Goal: Information Seeking & Learning: Compare options

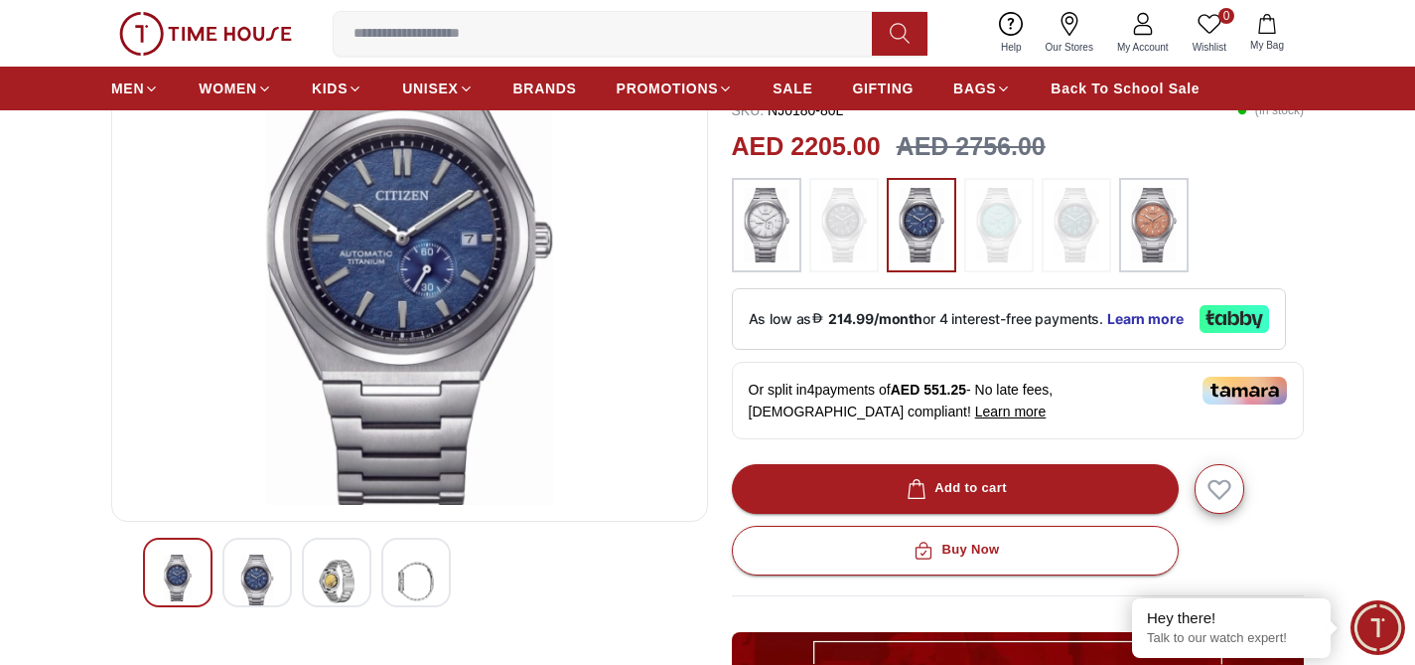
scroll to position [210, 0]
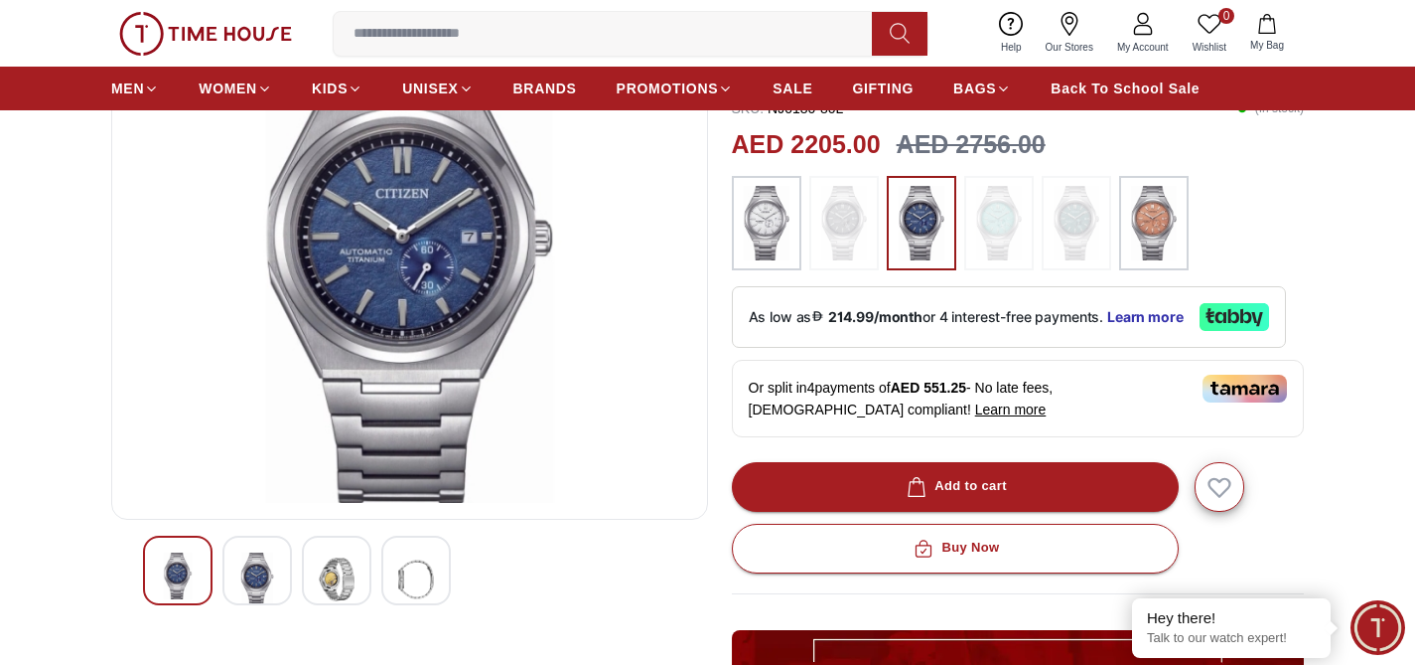
click at [262, 577] on img at bounding box center [257, 579] width 36 height 54
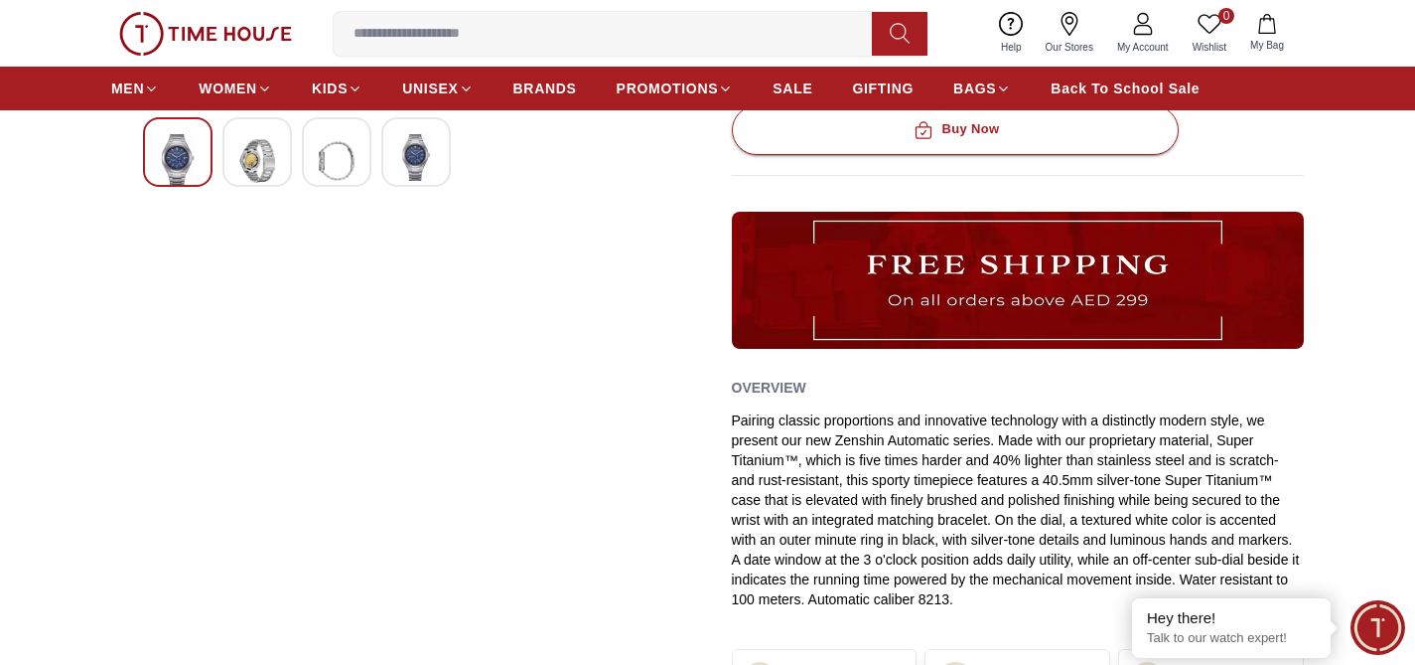
scroll to position [0, 0]
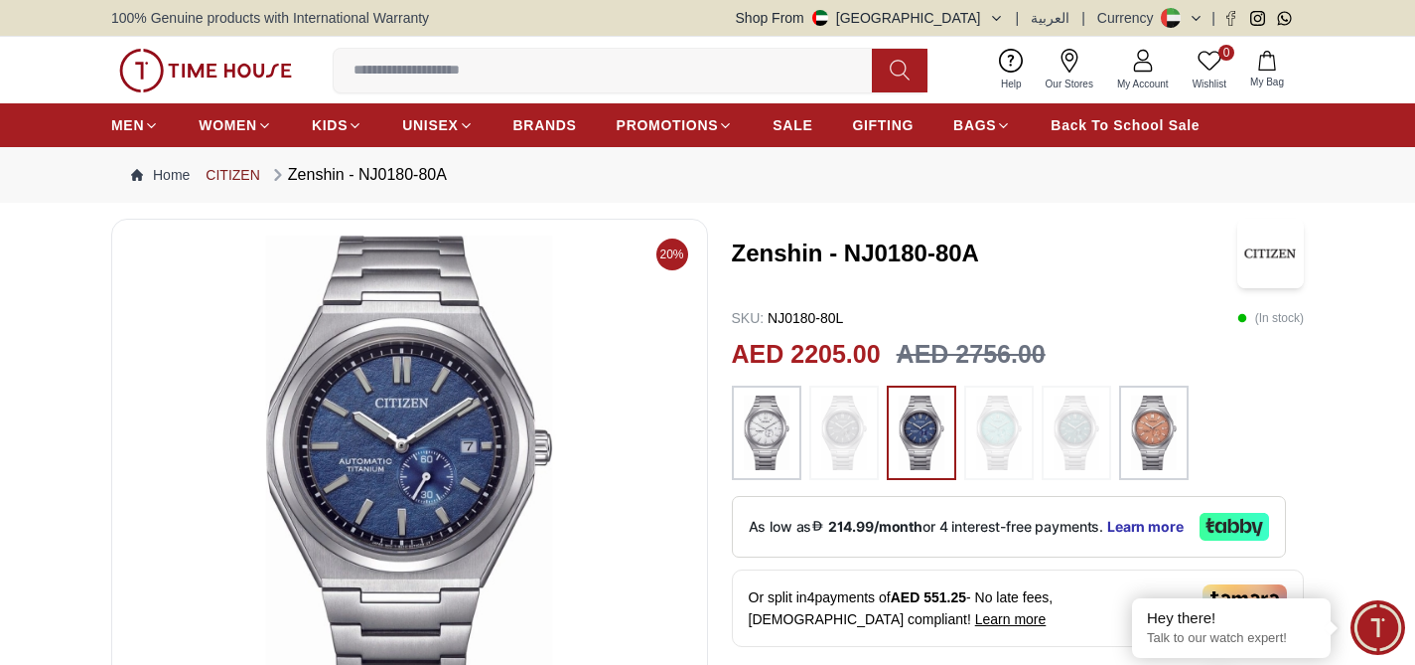
click at [229, 177] on link "CITIZEN" at bounding box center [233, 175] width 54 height 20
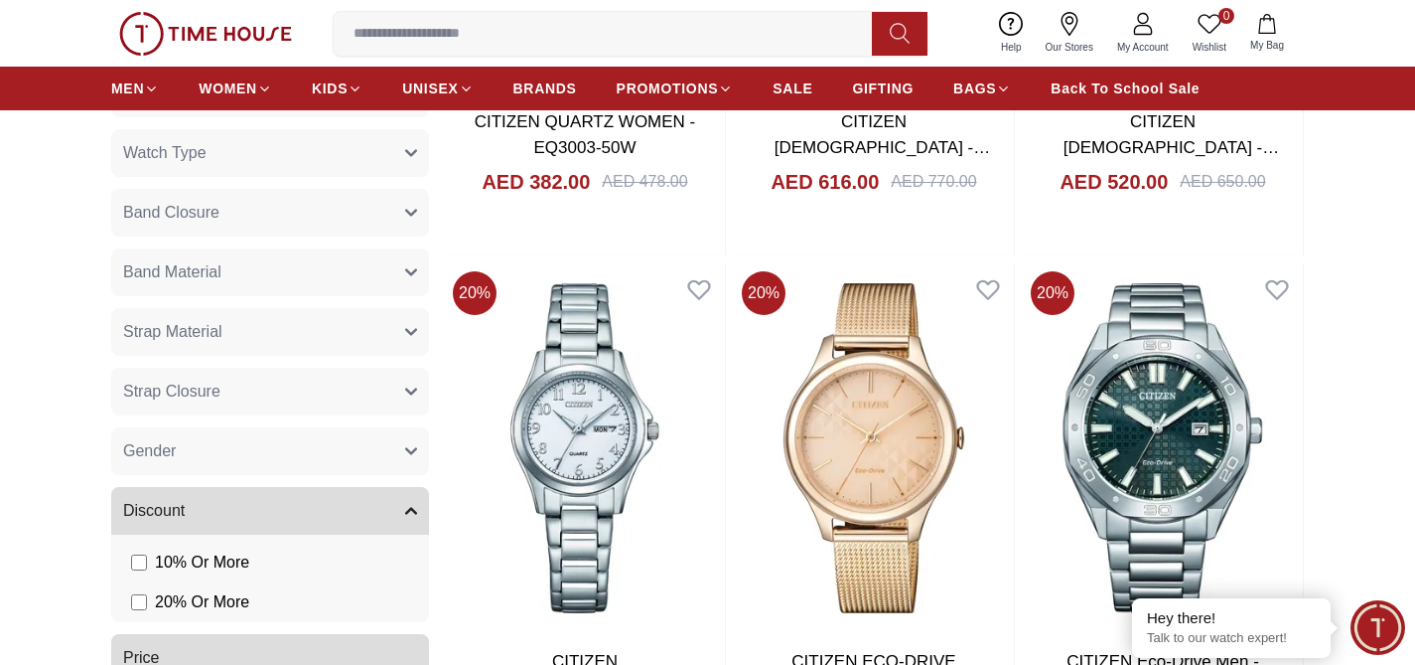
scroll to position [1237, 0]
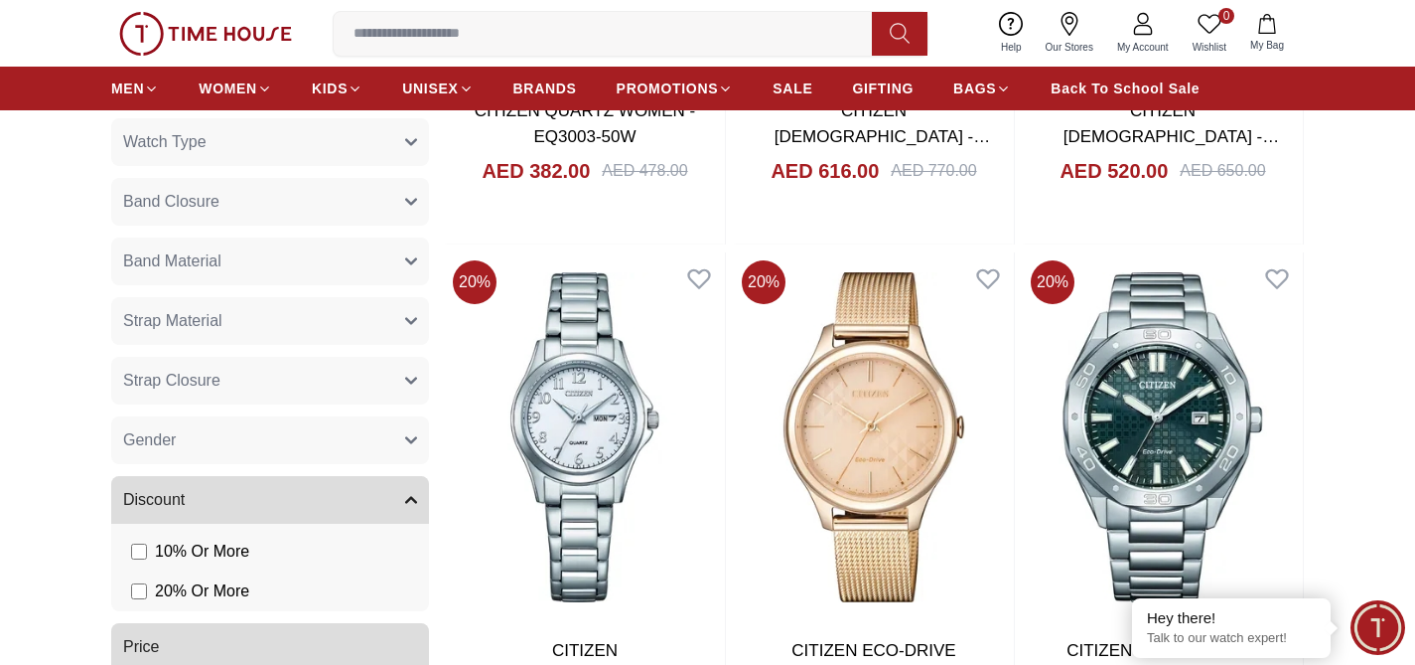
click at [219, 443] on button "Gender" at bounding box center [270, 440] width 318 height 48
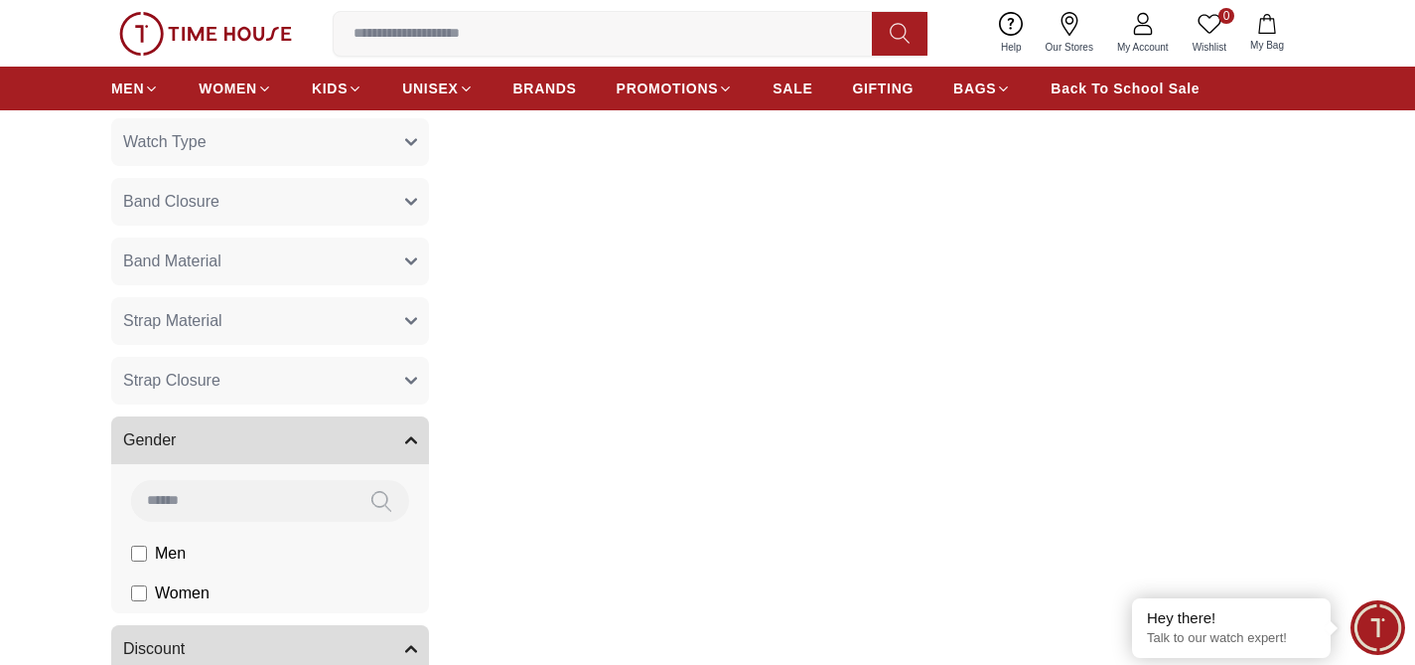
click at [259, 332] on button "Strap Material" at bounding box center [270, 321] width 318 height 48
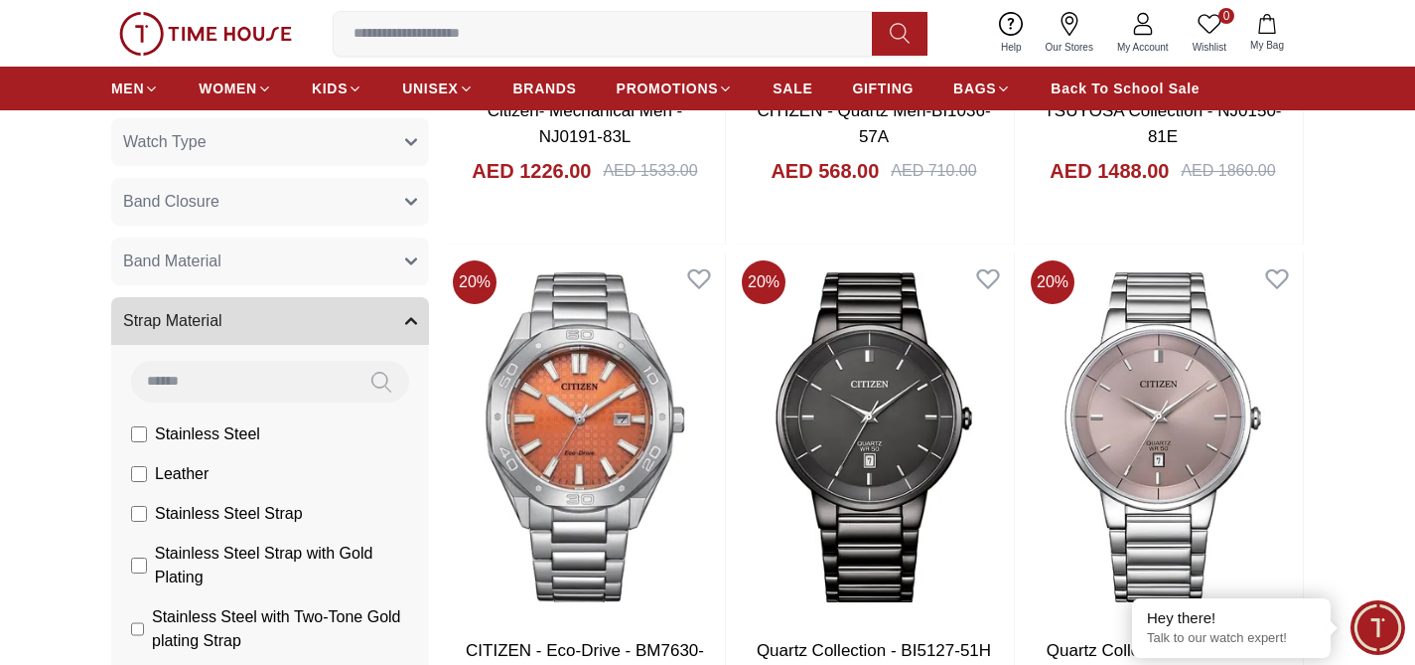
click at [0, 0] on span "Leather" at bounding box center [0, 0] width 0 height 0
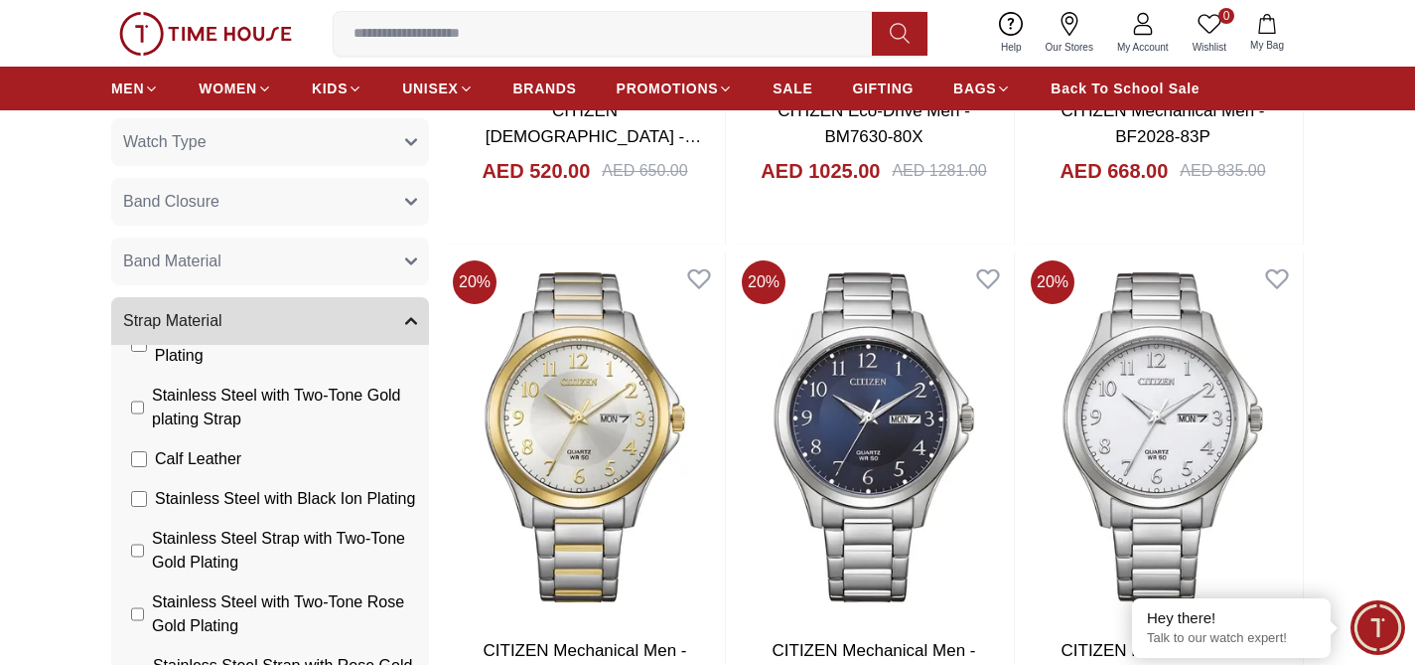
scroll to position [223, 0]
click at [0, 0] on span "Calf Leather" at bounding box center [0, 0] width 0 height 0
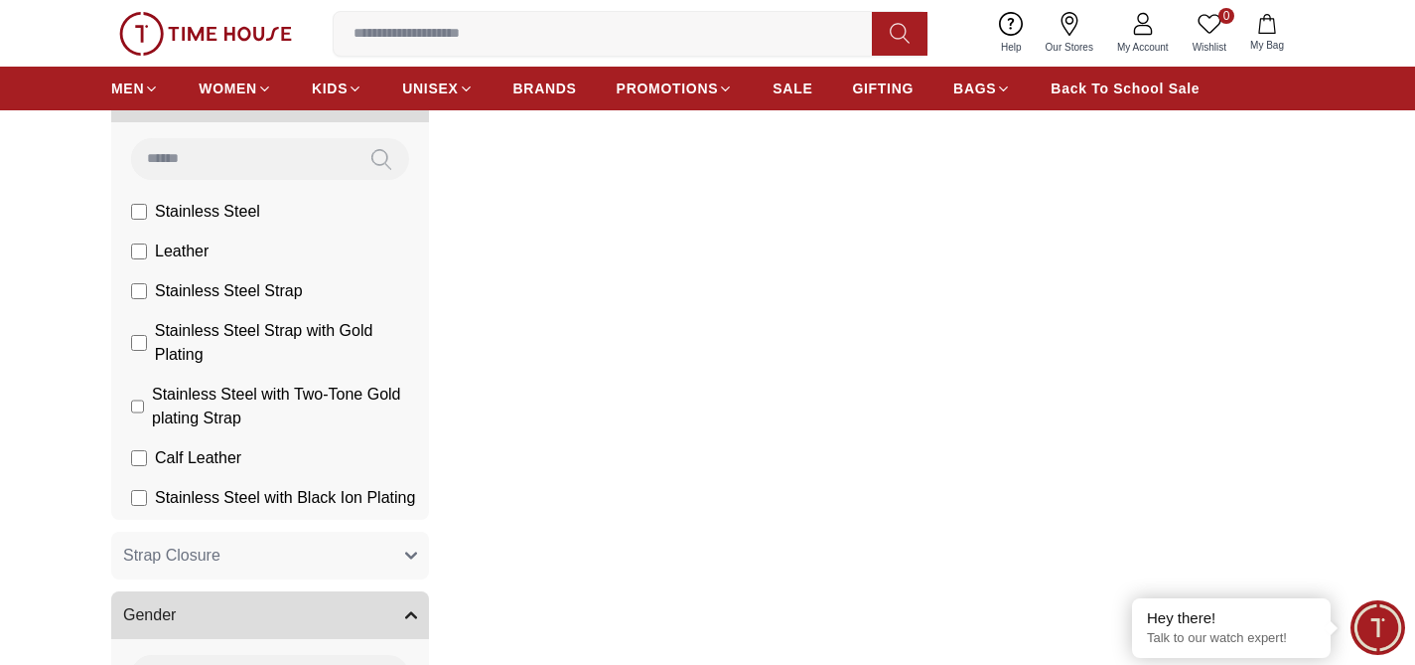
click at [0, 0] on span "Stainless Steel" at bounding box center [0, 0] width 0 height 0
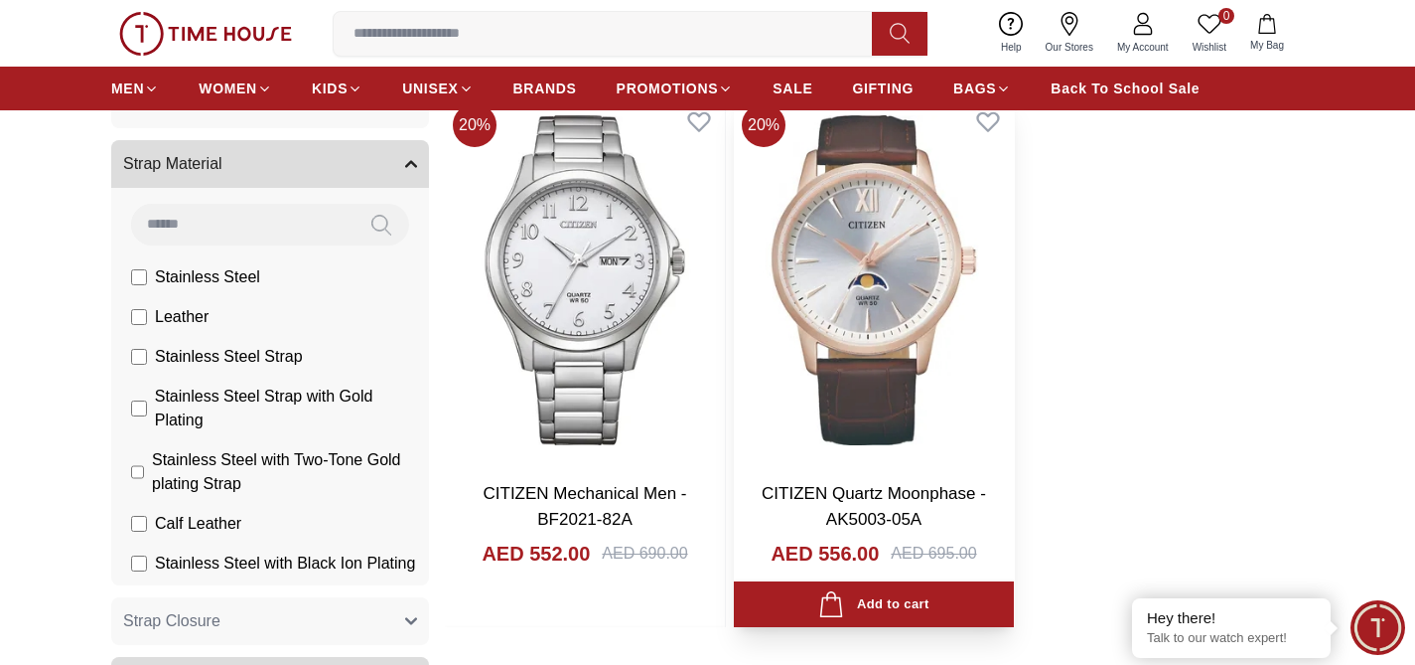
scroll to position [1403, 0]
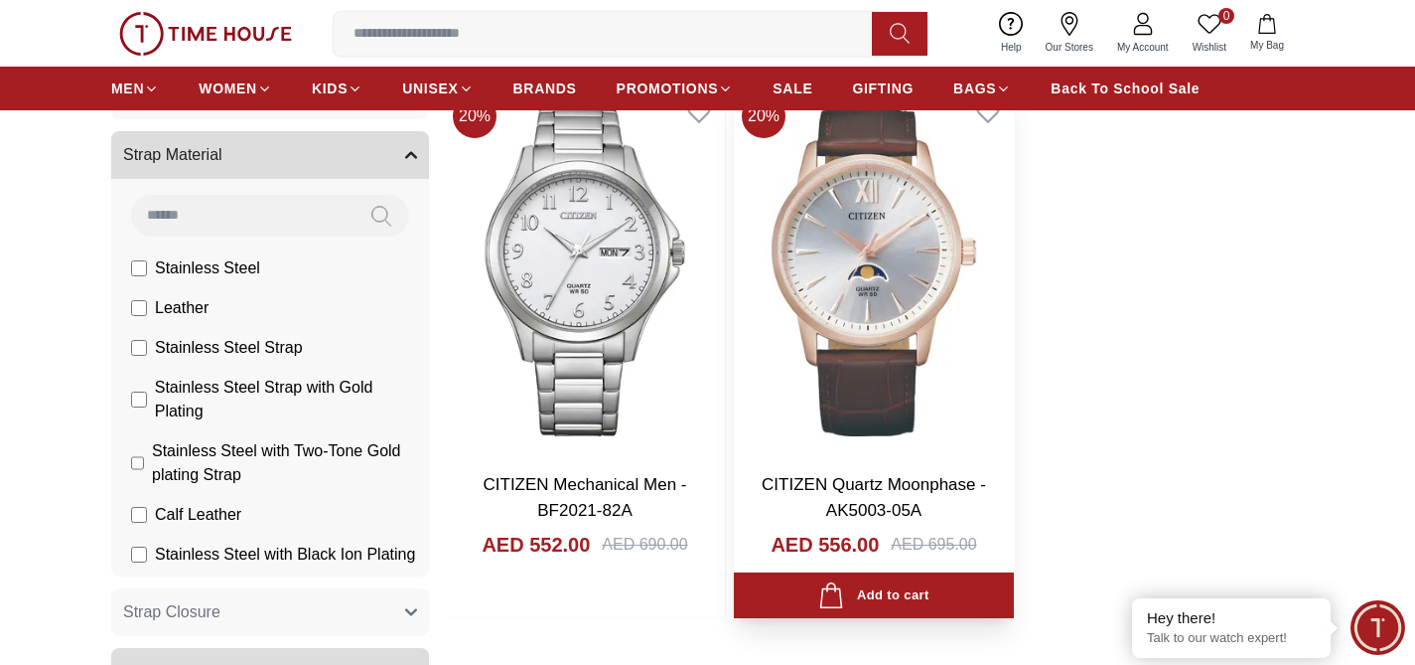
click at [883, 338] on img at bounding box center [874, 271] width 280 height 370
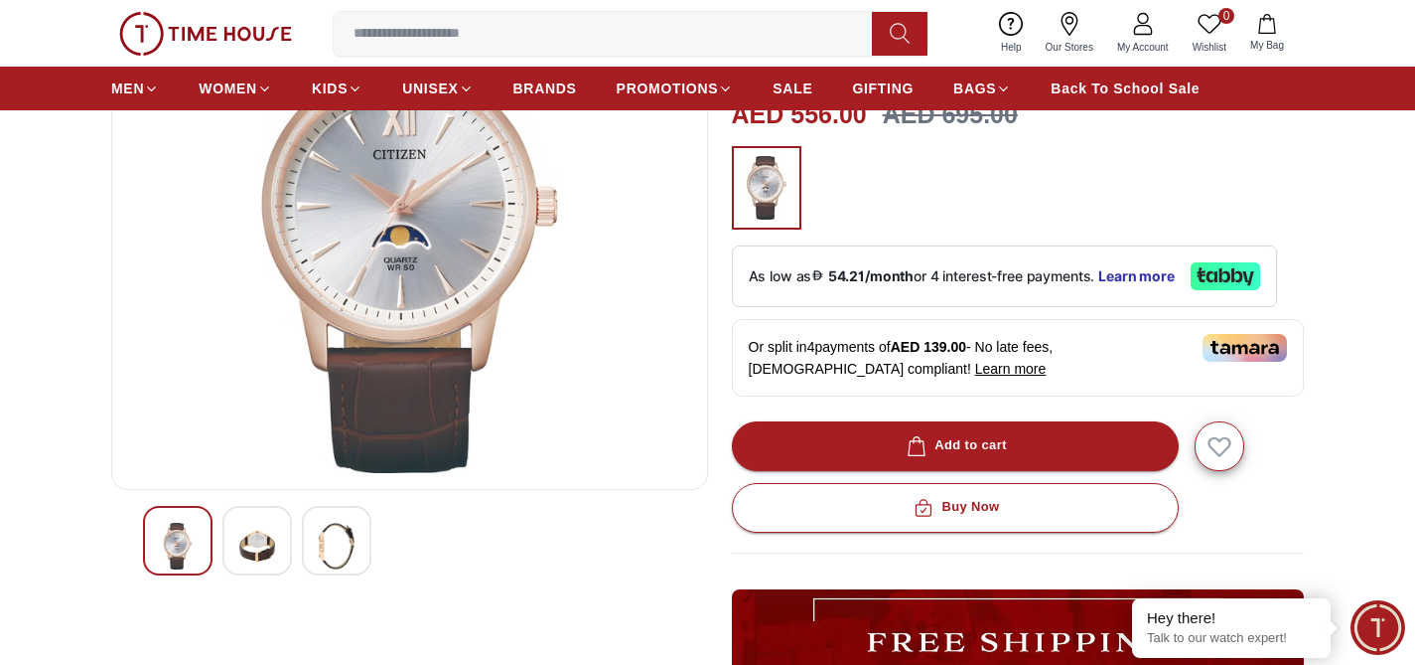
scroll to position [240, 0]
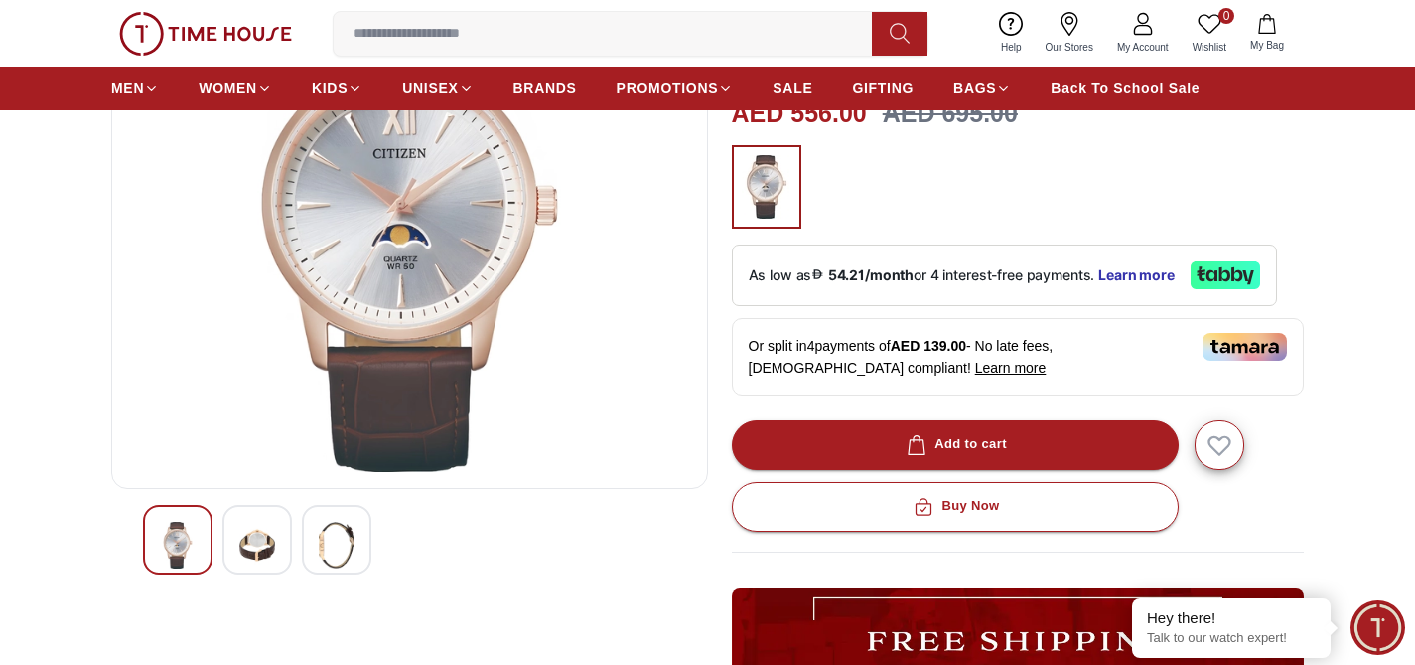
click at [269, 546] on img at bounding box center [257, 544] width 36 height 47
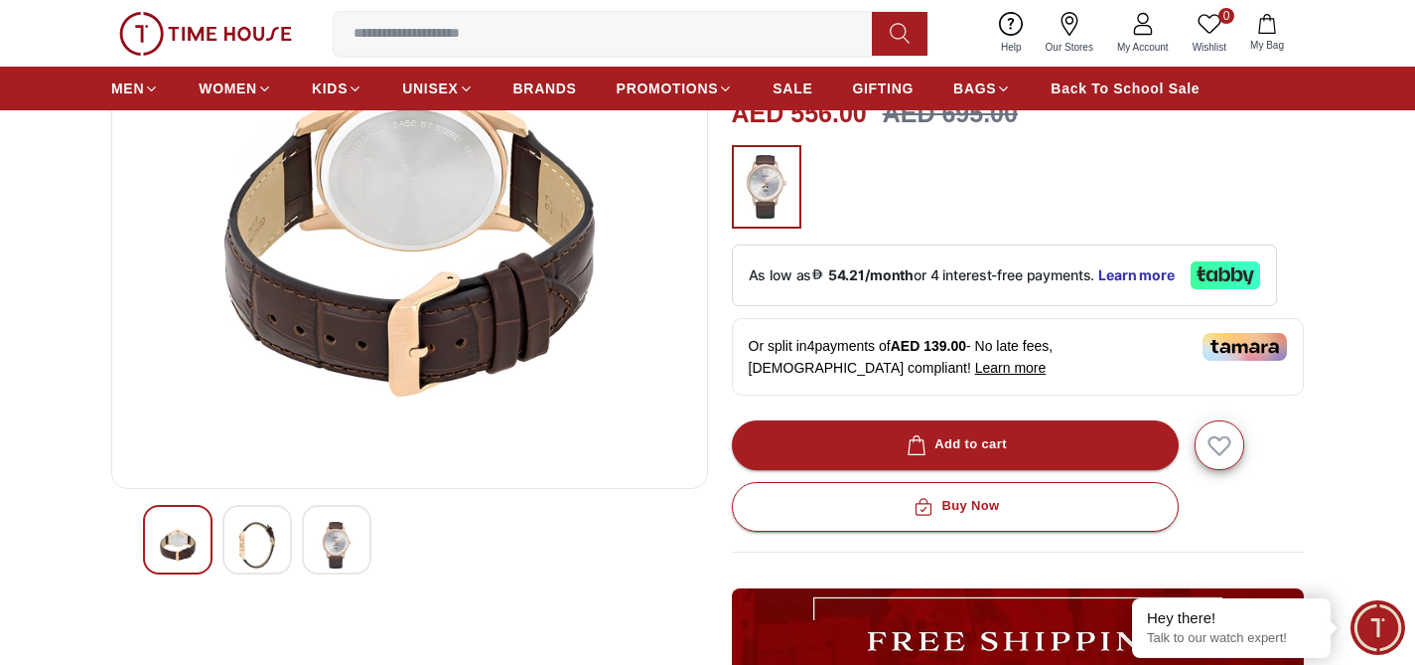
click at [335, 542] on img at bounding box center [337, 544] width 36 height 47
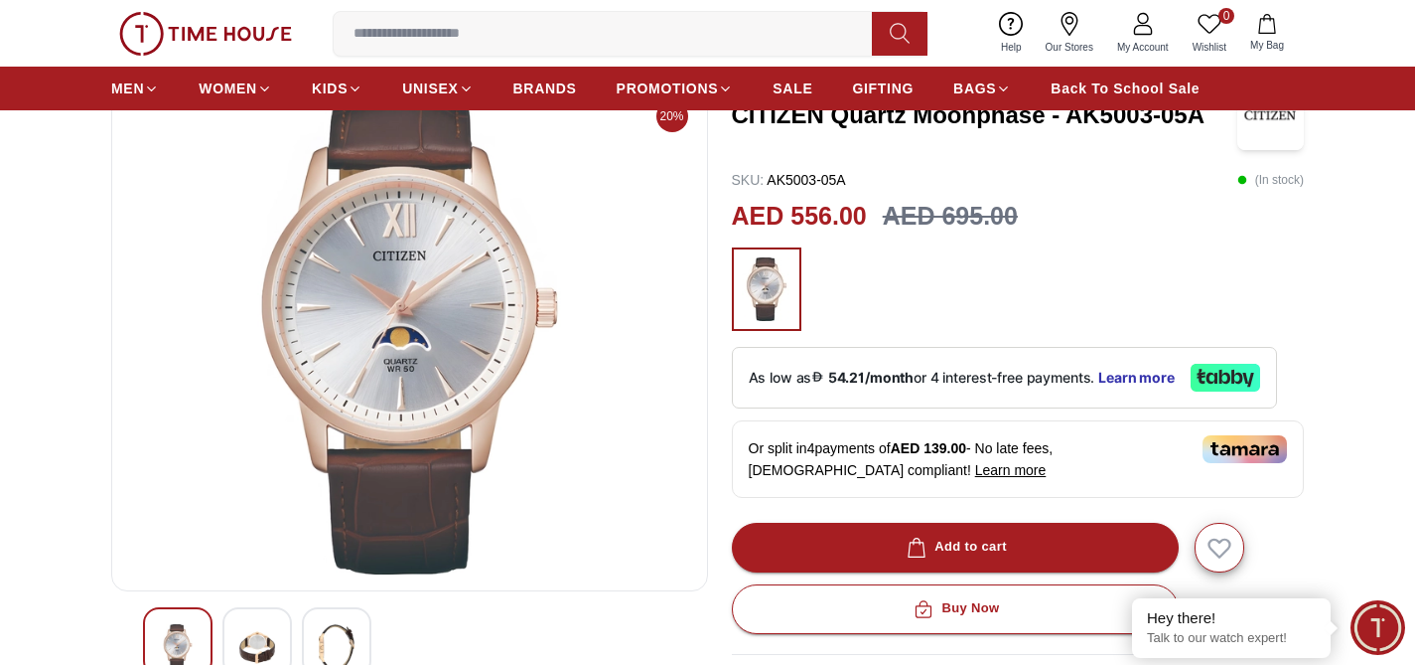
scroll to position [127, 0]
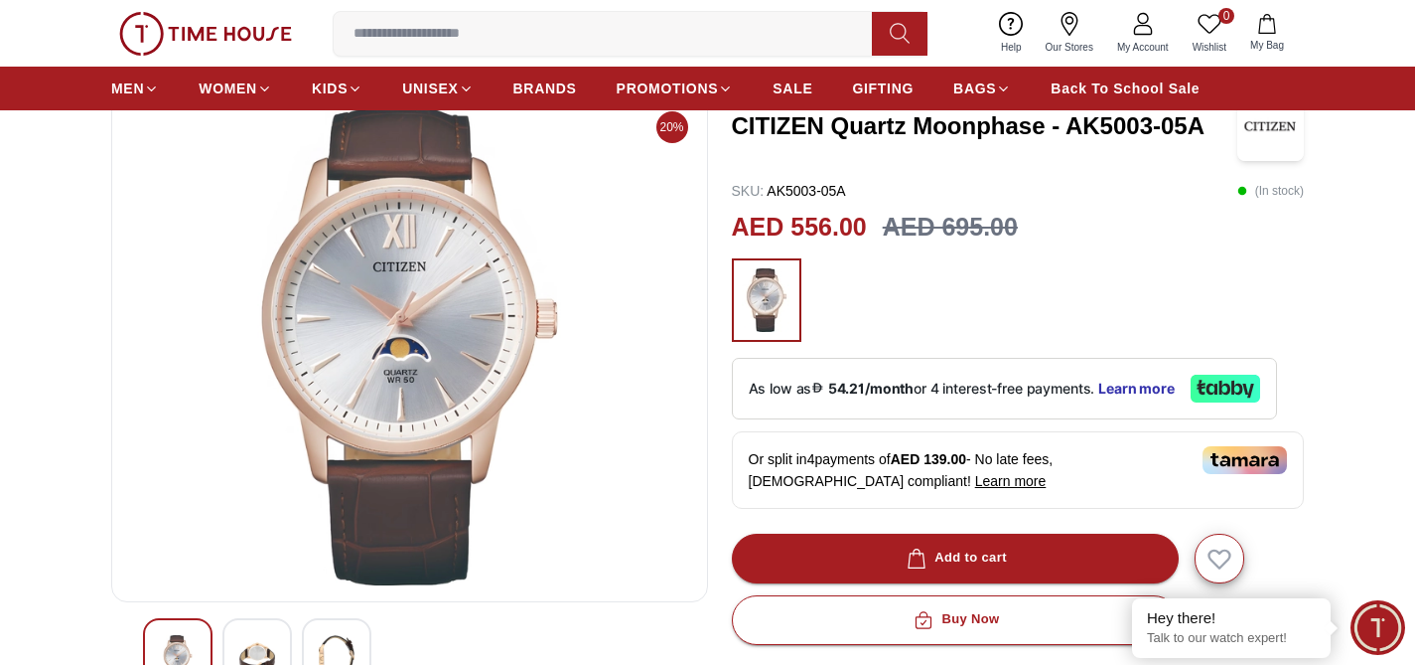
click at [274, 643] on img at bounding box center [257, 658] width 36 height 47
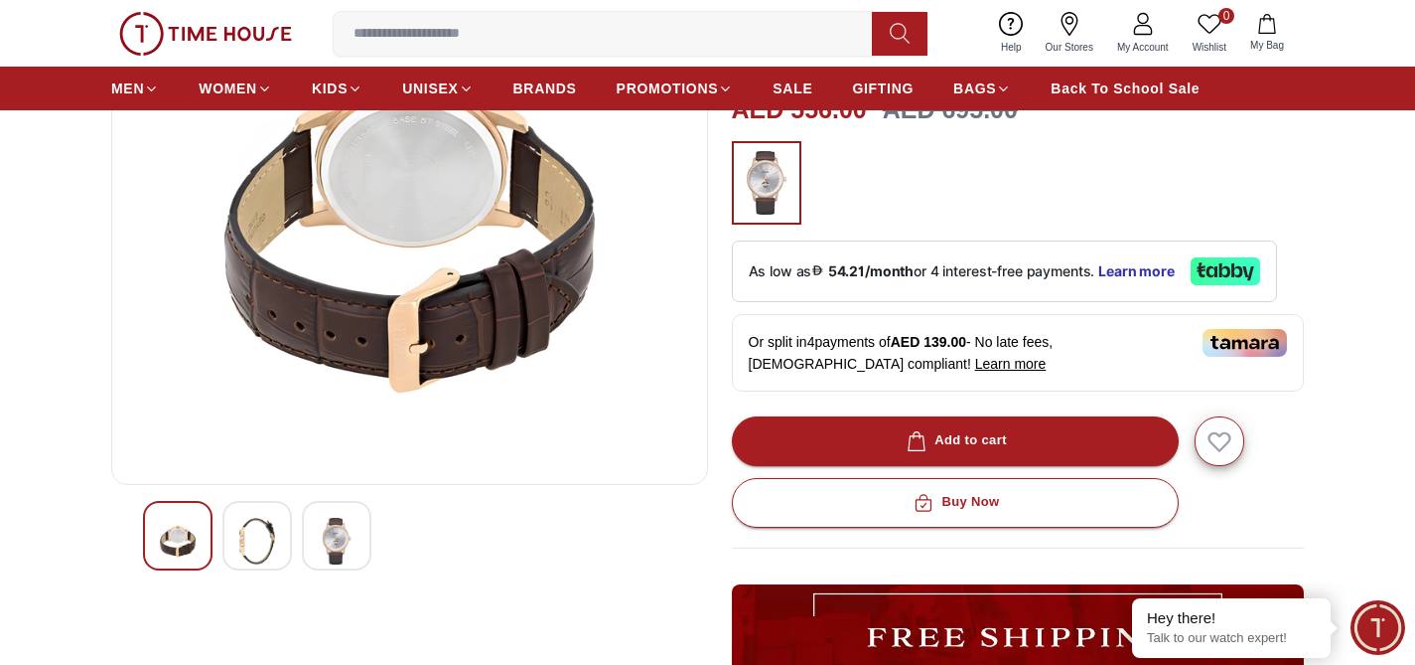
scroll to position [246, 0]
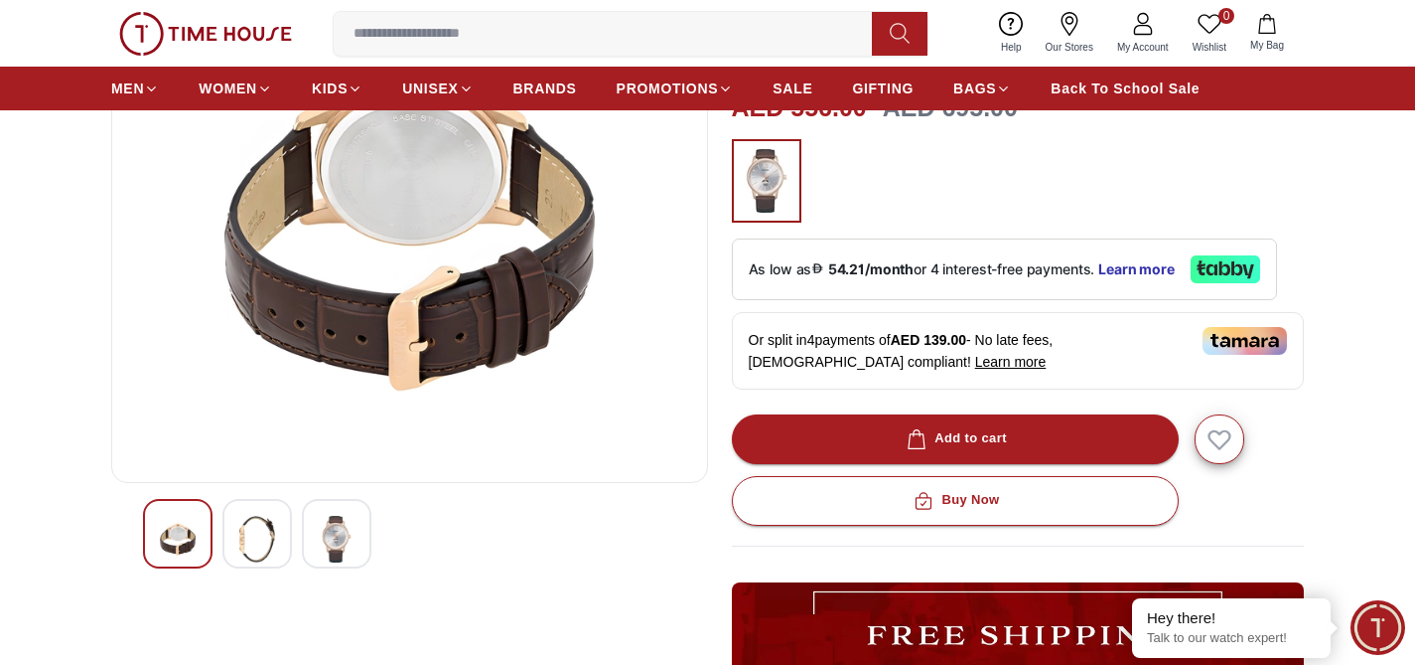
click at [335, 528] on img at bounding box center [337, 539] width 36 height 47
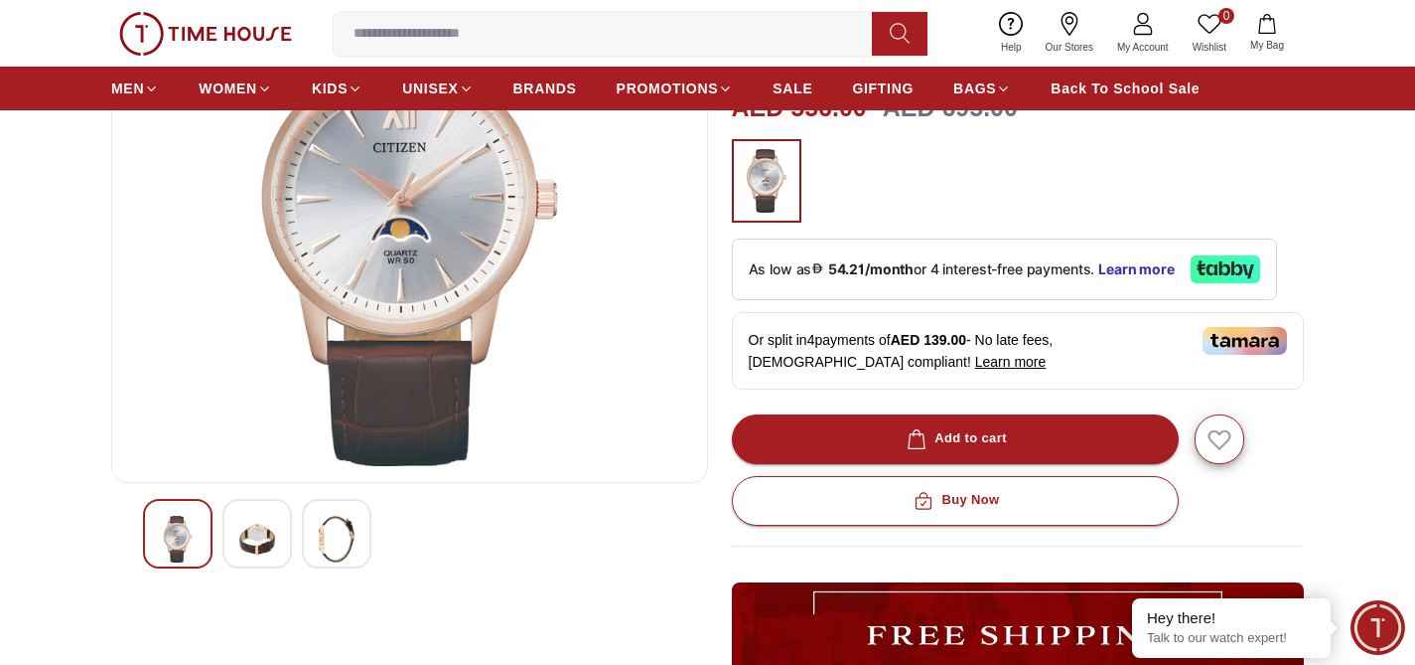
click at [296, 536] on div at bounding box center [409, 534] width 533 height 70
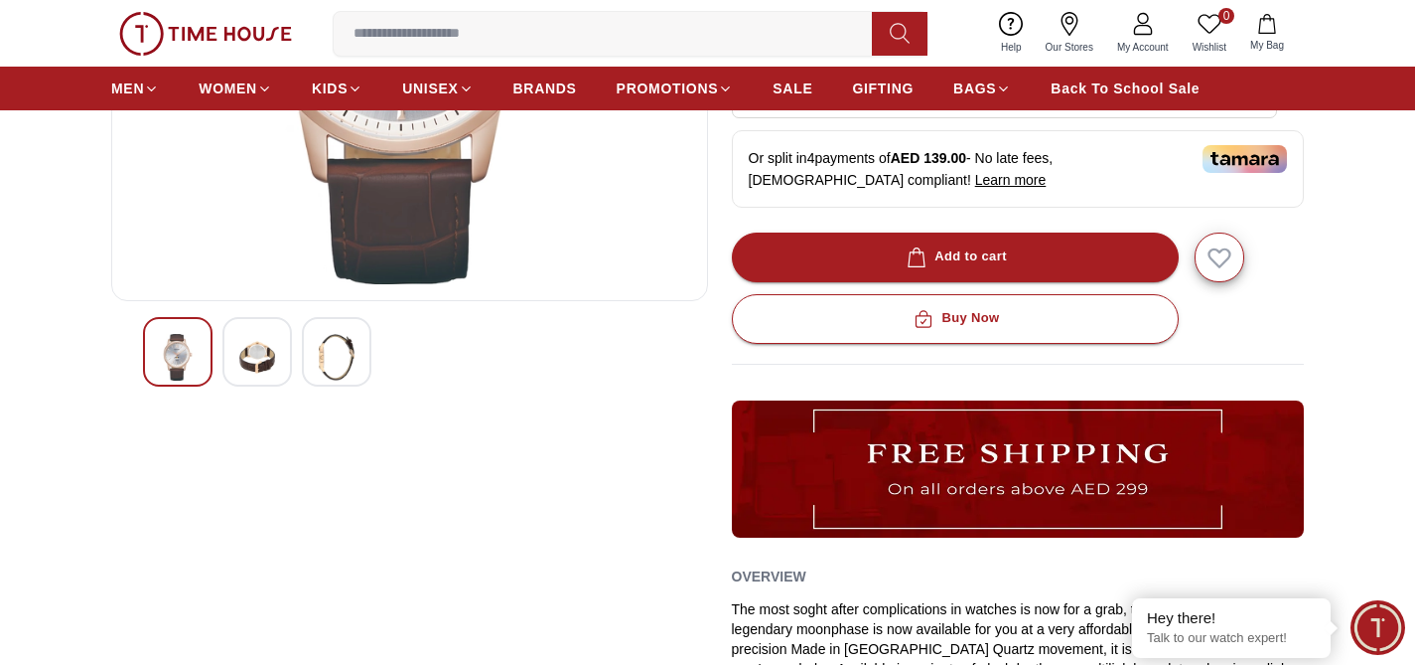
scroll to position [431, 0]
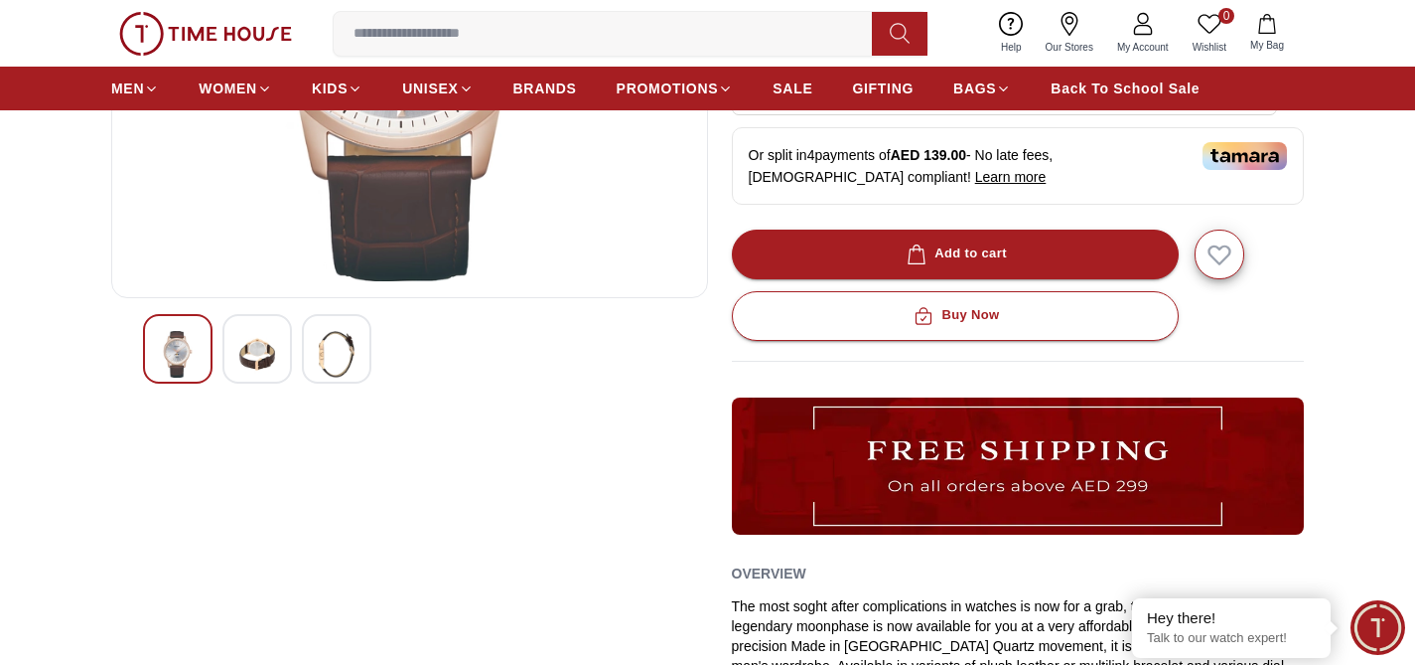
click at [270, 350] on img at bounding box center [257, 354] width 36 height 47
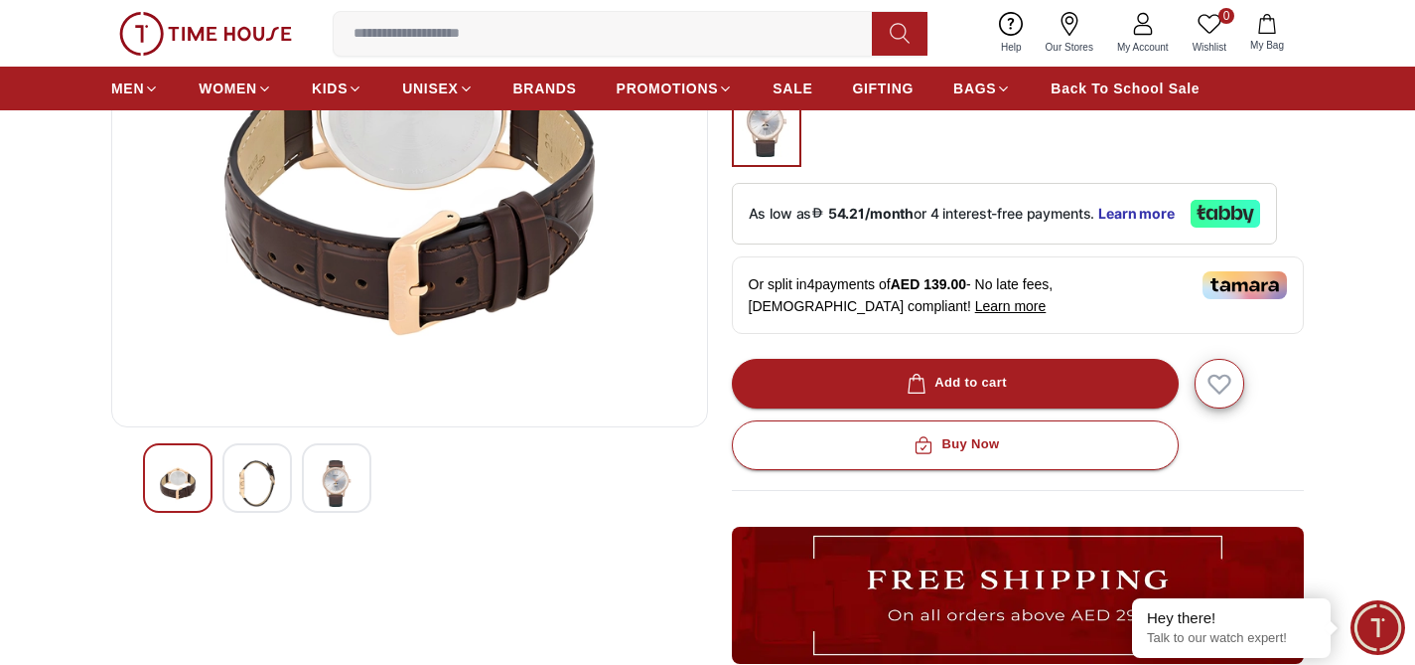
scroll to position [399, 0]
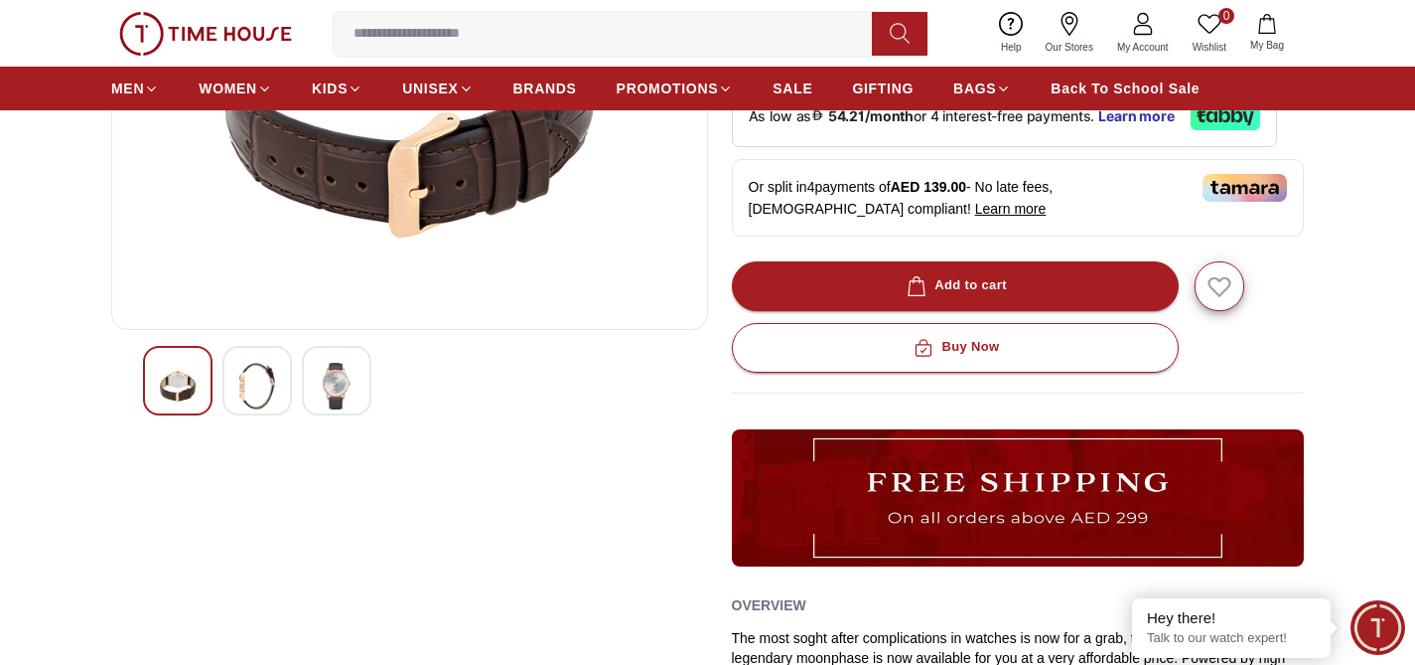
click at [333, 365] on img at bounding box center [337, 386] width 36 height 47
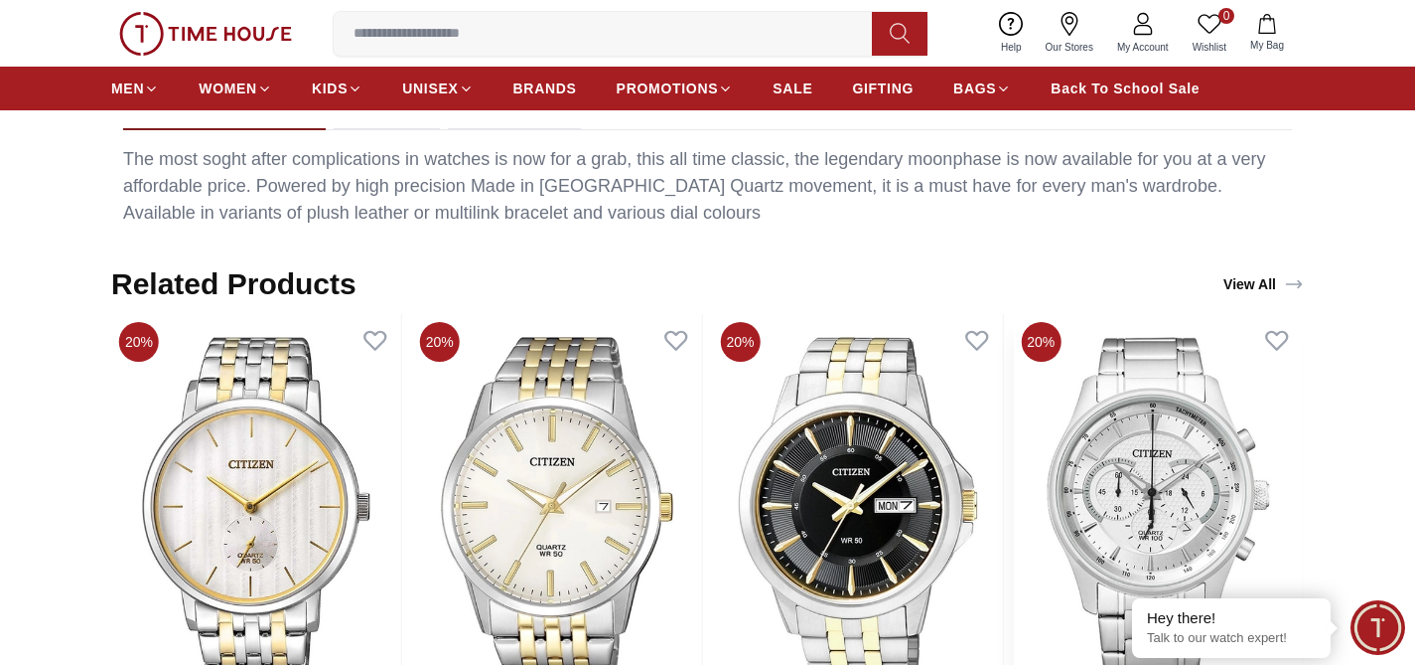
scroll to position [1200, 0]
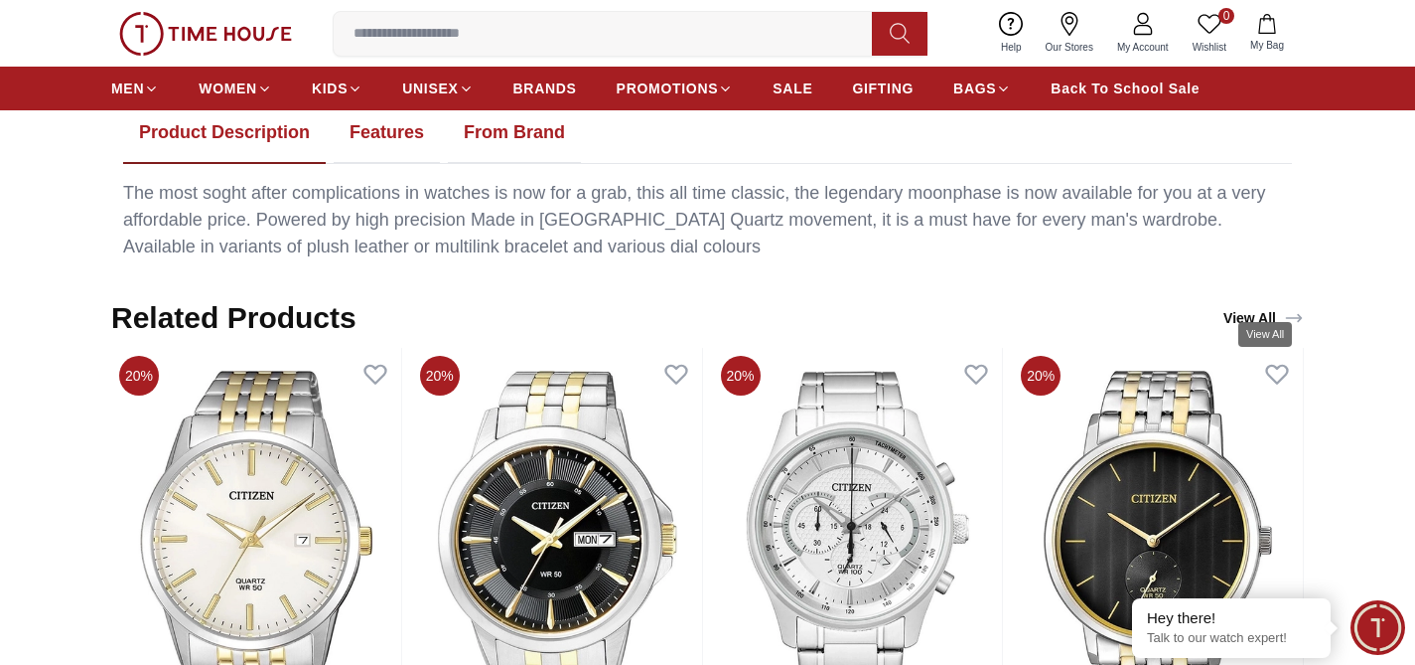
click at [1263, 304] on link "View All" at bounding box center [1264, 318] width 88 height 28
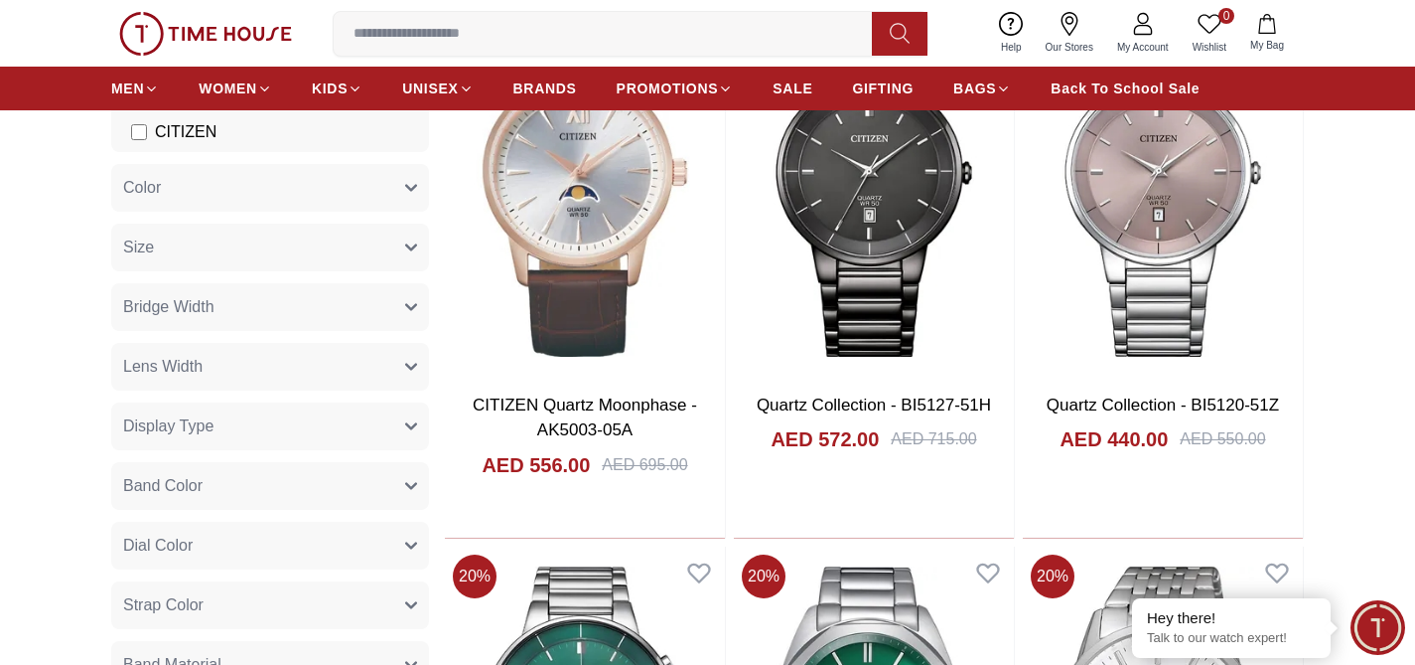
scroll to position [32, 0]
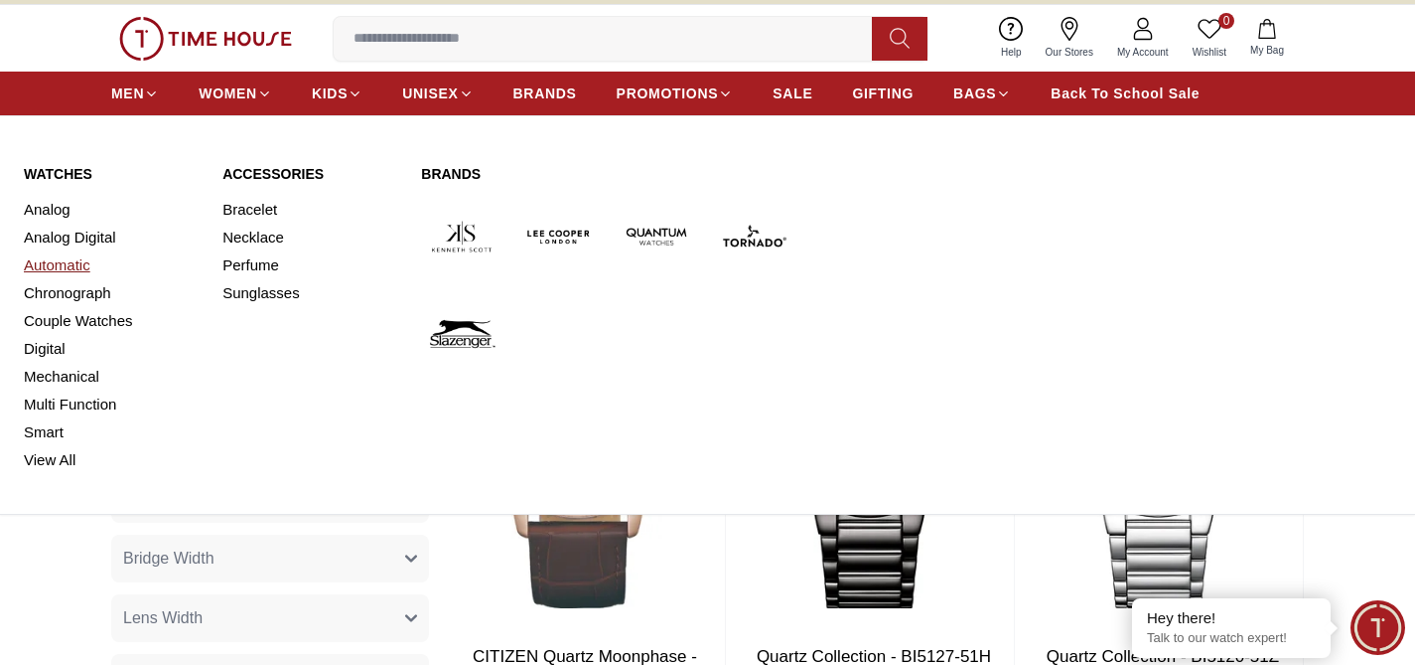
click at [50, 269] on link "Automatic" at bounding box center [111, 265] width 175 height 28
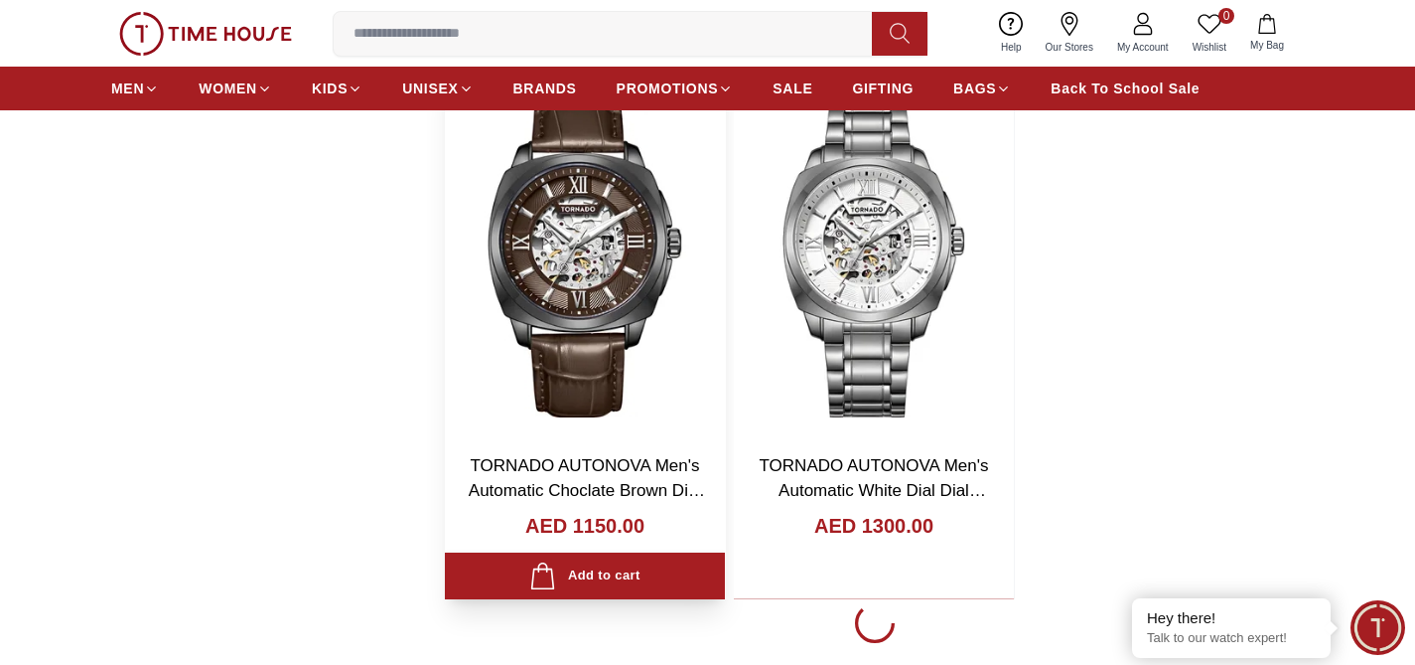
scroll to position [3480, 0]
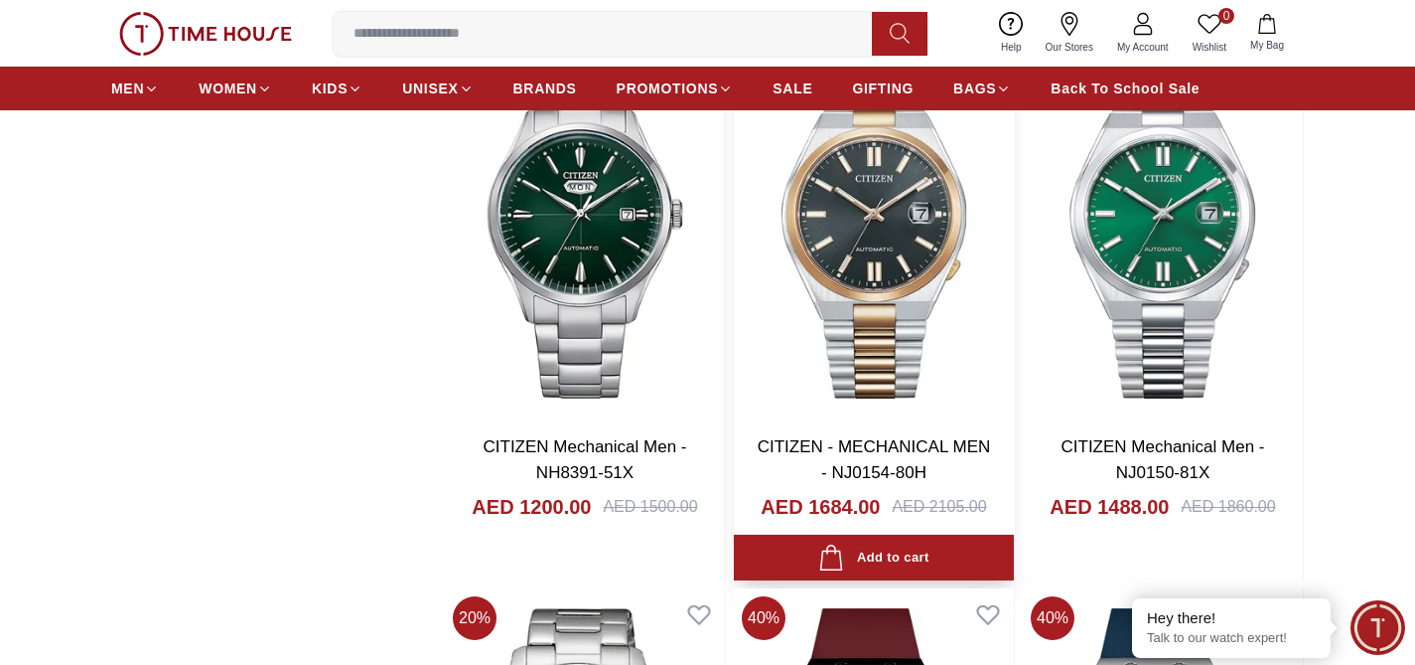
scroll to position [7793, 0]
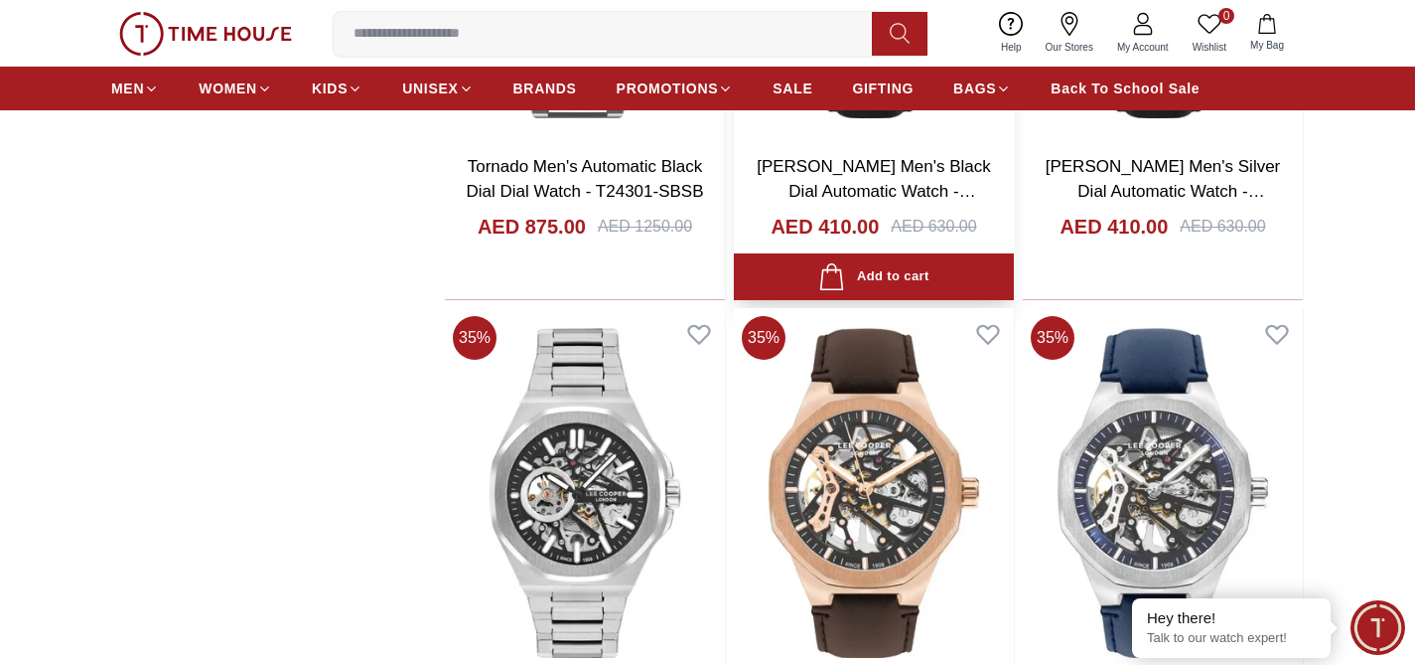
scroll to position [13406, 0]
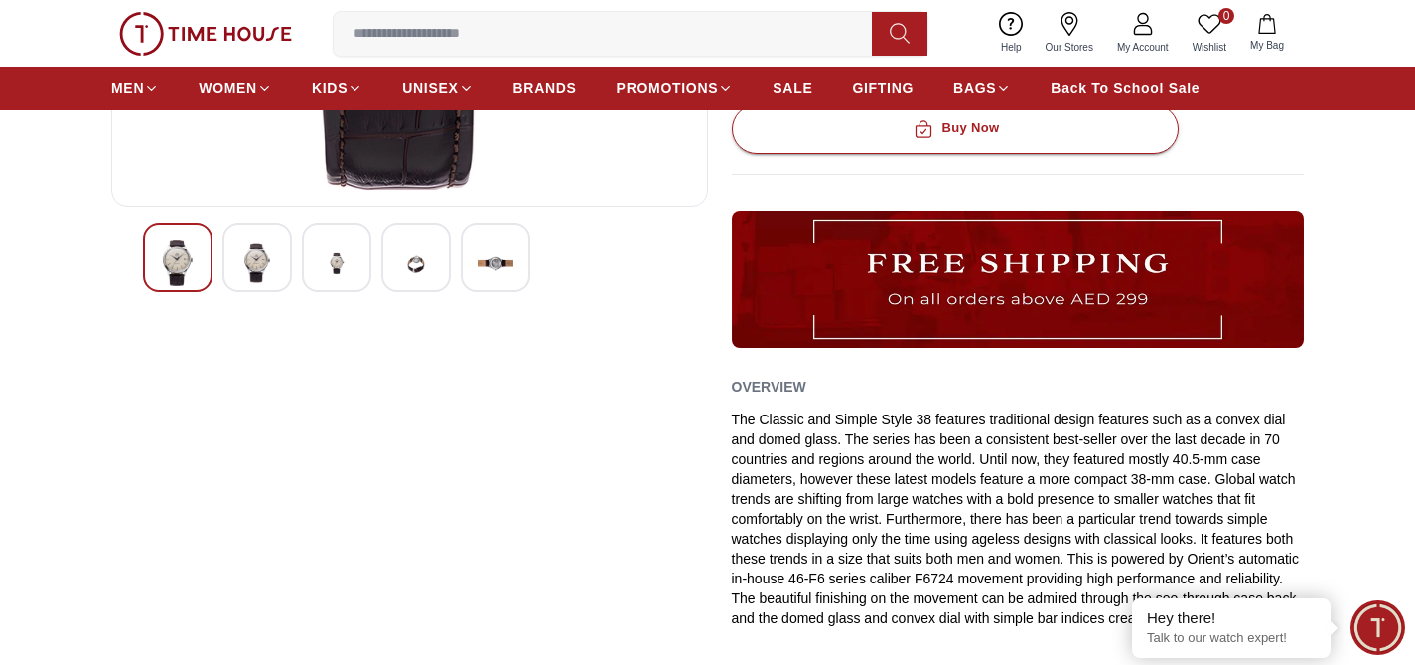
scroll to position [529, 0]
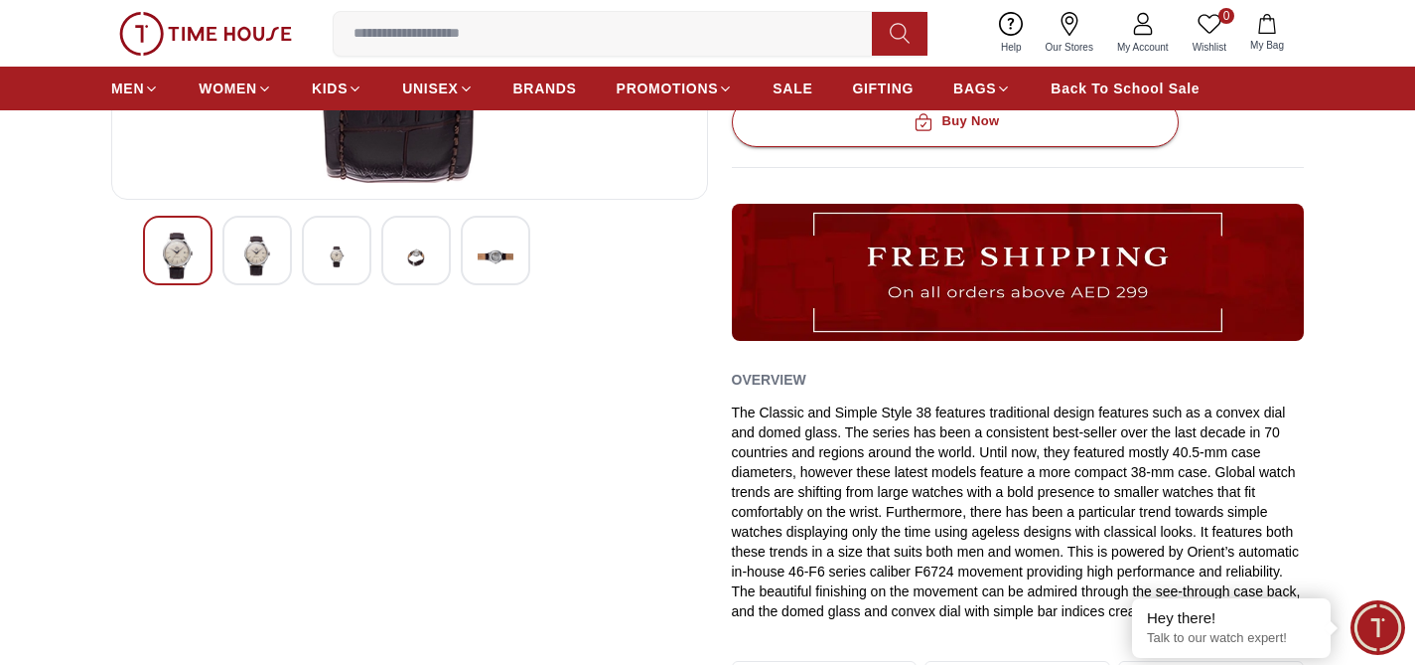
click at [266, 262] on img at bounding box center [257, 255] width 36 height 47
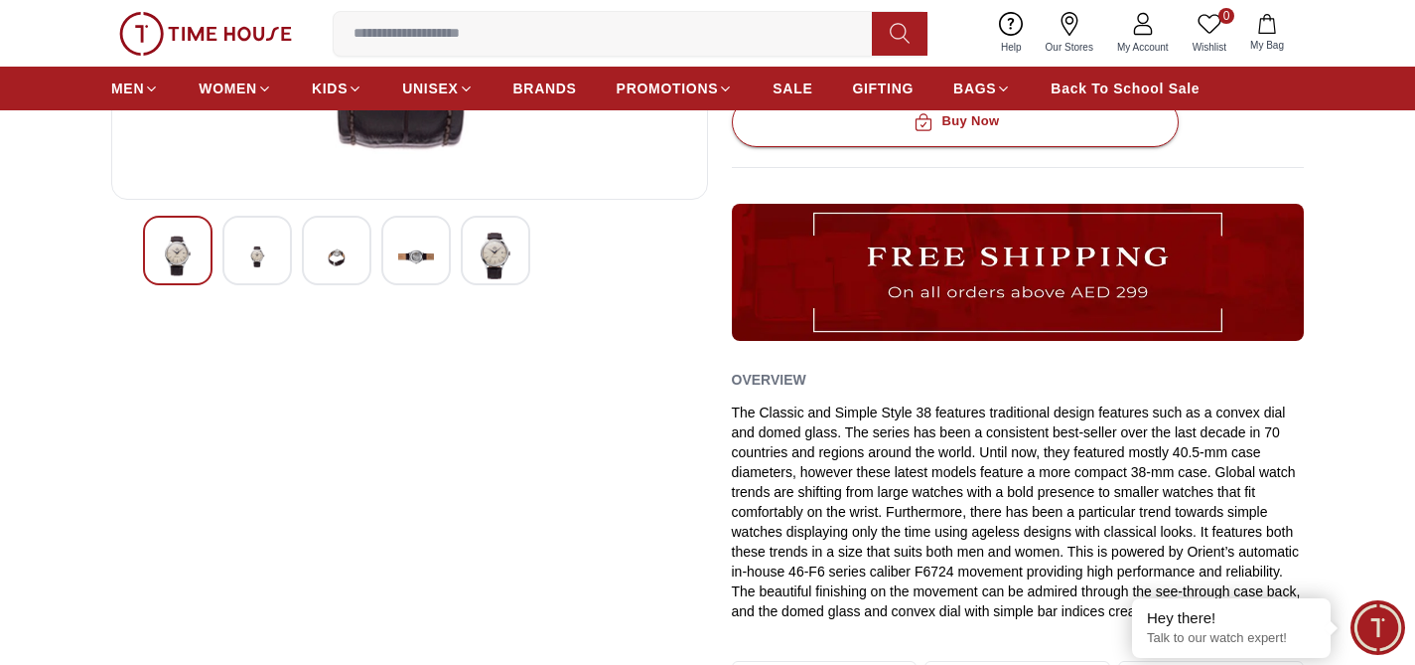
click at [332, 255] on img at bounding box center [337, 256] width 36 height 49
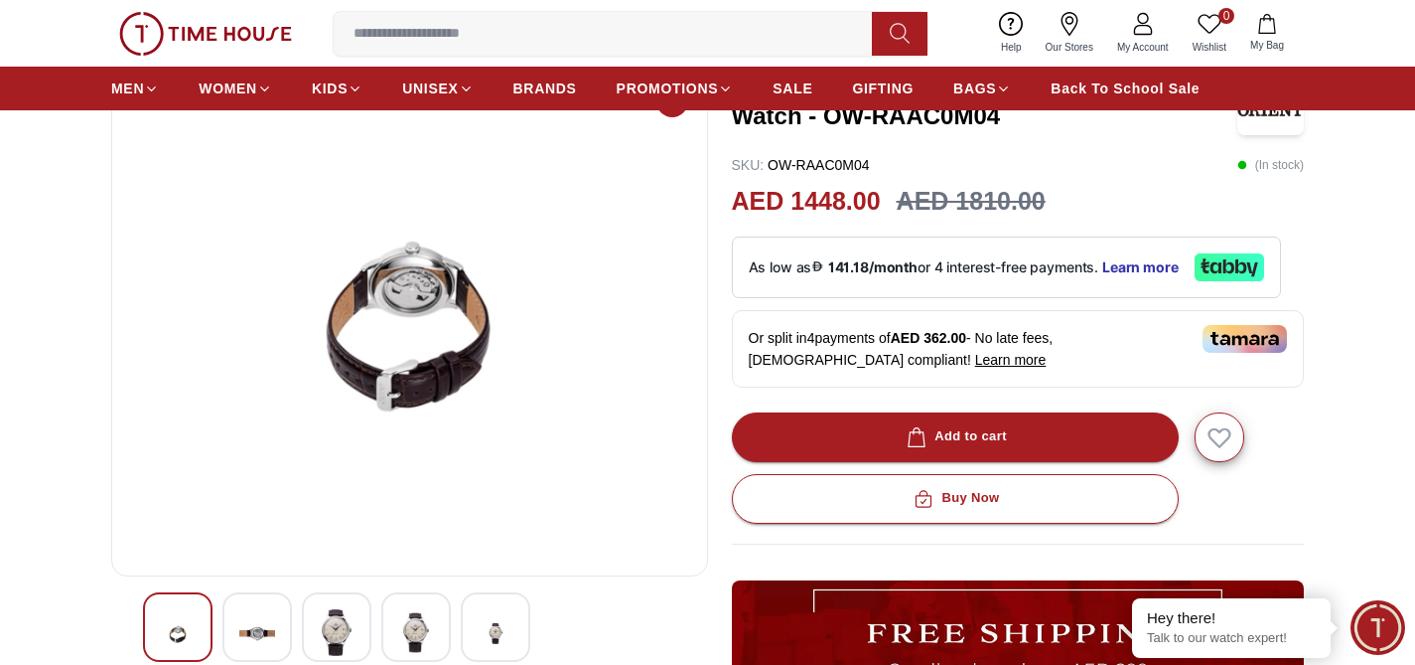
scroll to position [270, 0]
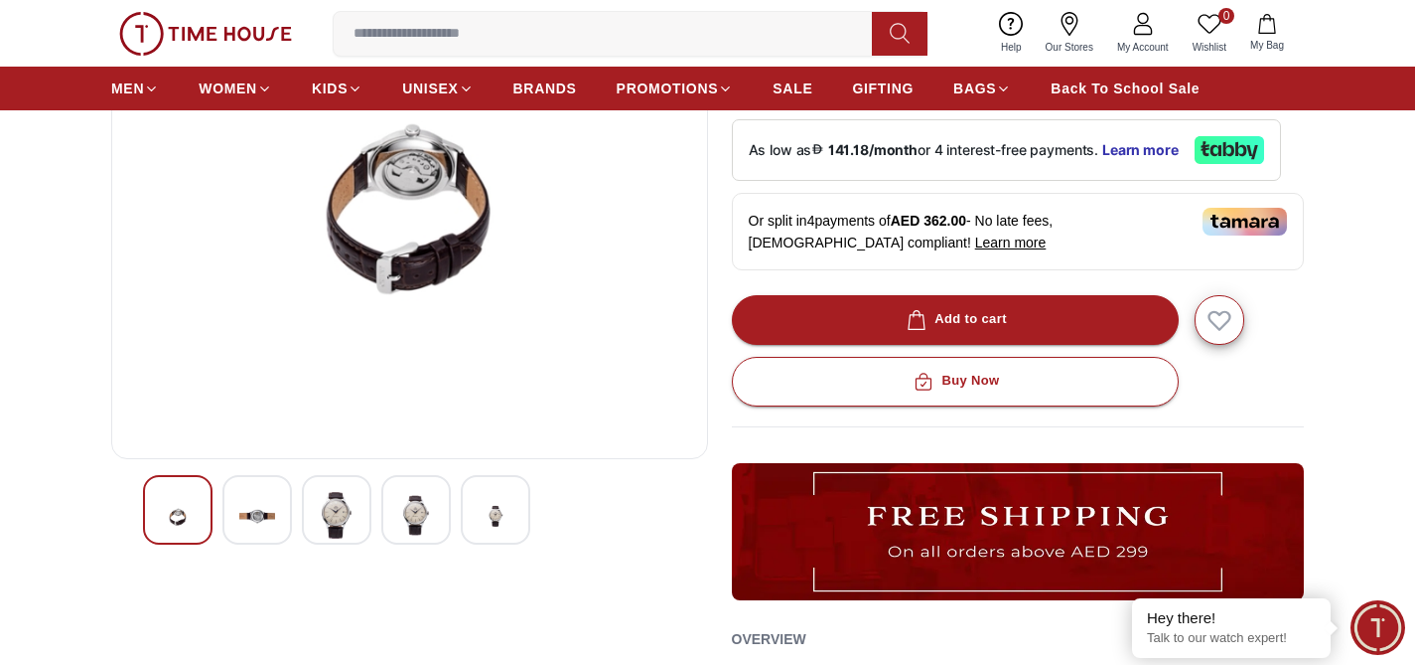
click at [419, 519] on img at bounding box center [416, 515] width 36 height 47
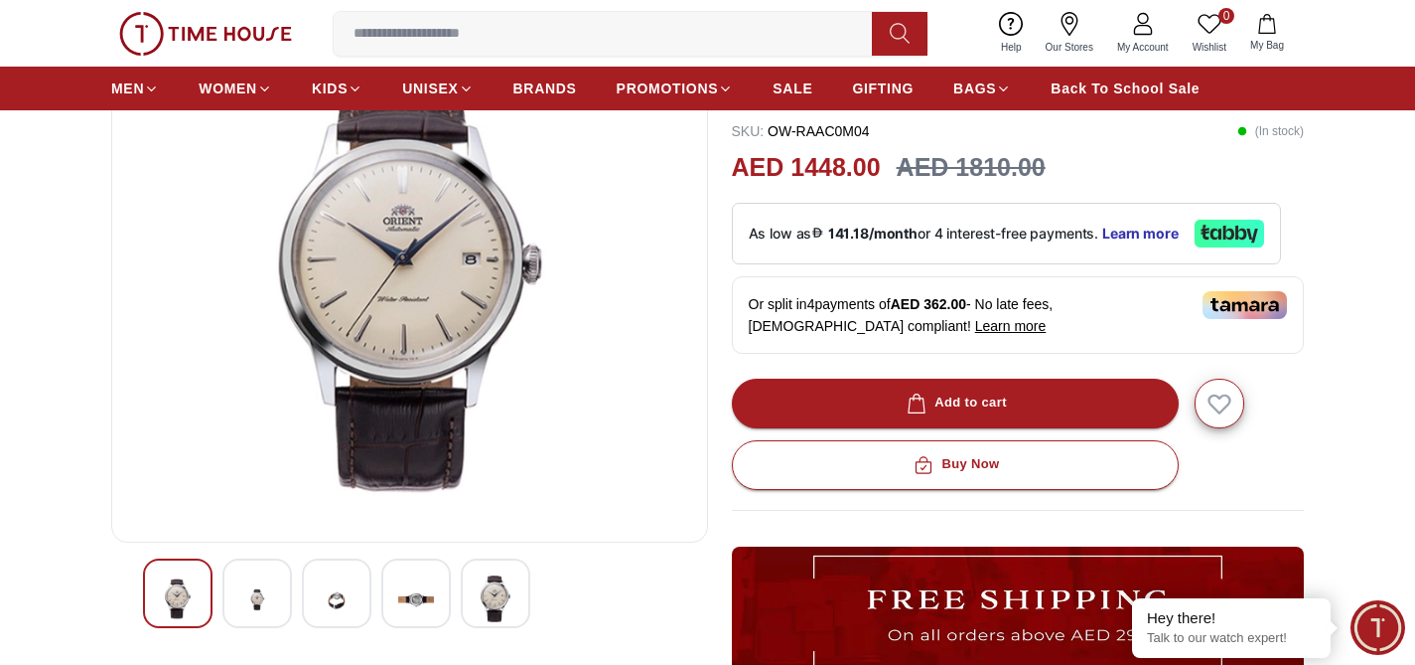
scroll to position [186, 0]
click at [508, 602] on img at bounding box center [496, 599] width 36 height 47
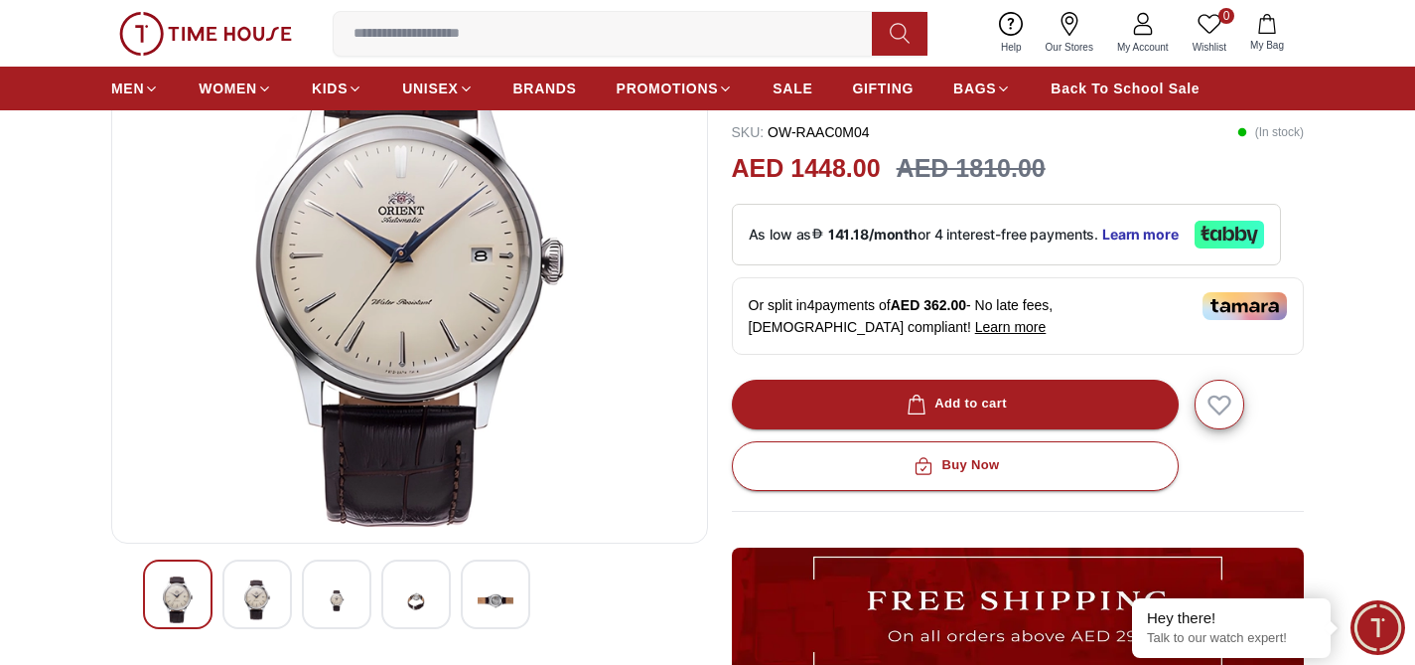
click at [198, 572] on div at bounding box center [178, 594] width 70 height 70
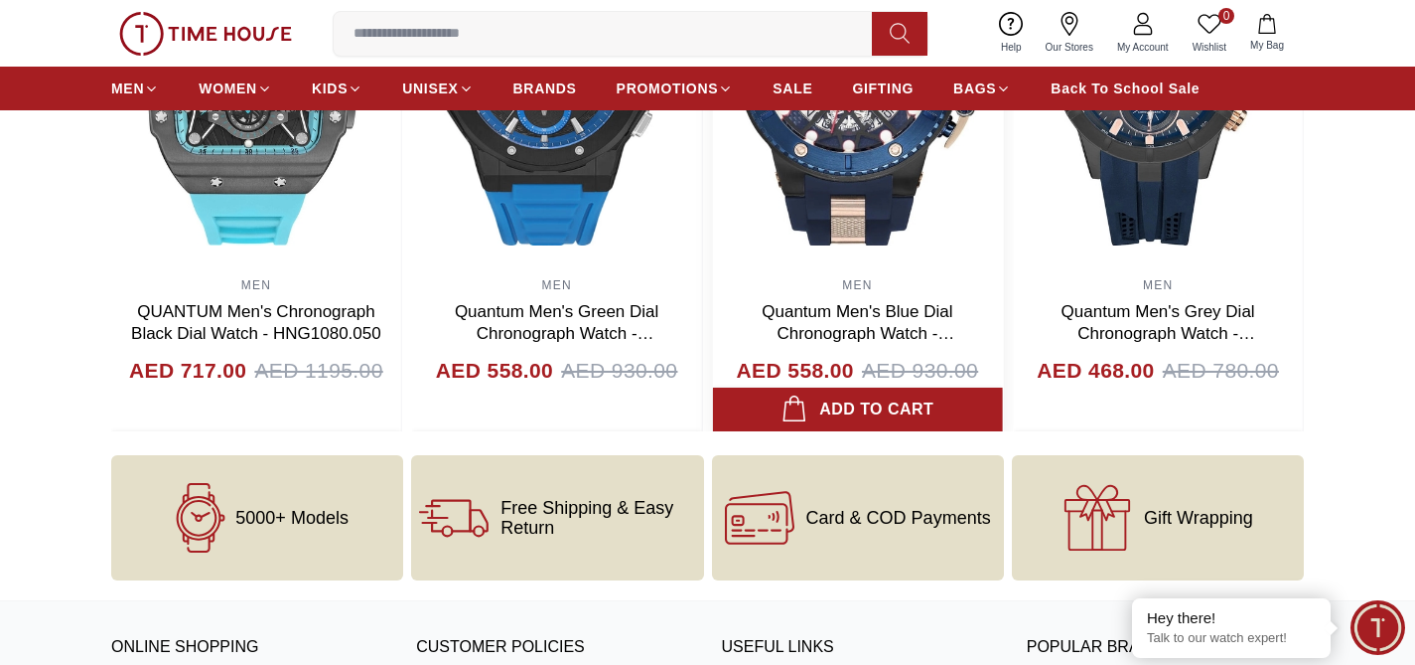
scroll to position [2512, 0]
